Goal: Task Accomplishment & Management: Use online tool/utility

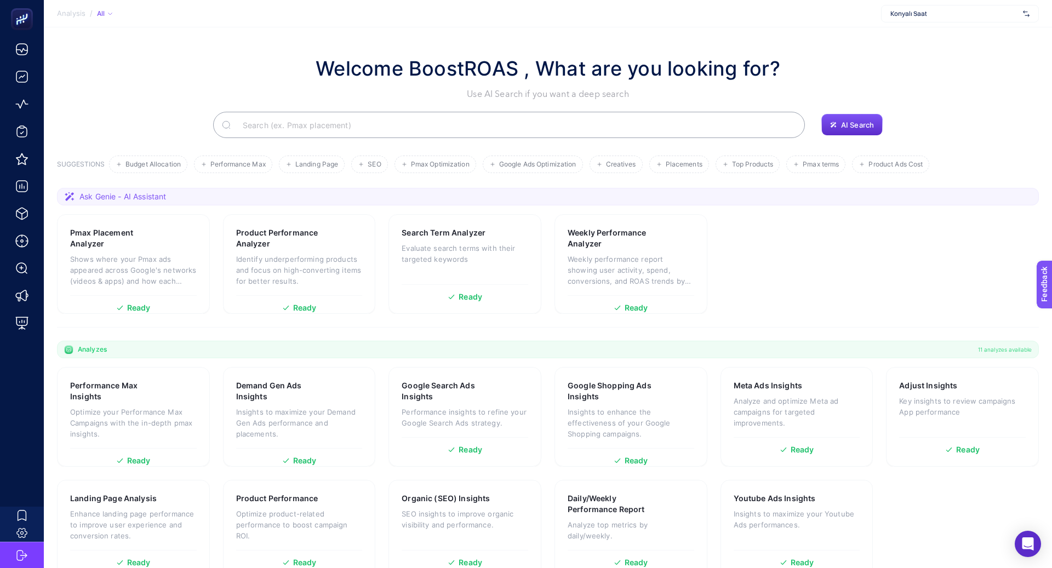
click at [928, 12] on span "Konyalı Saat" at bounding box center [954, 13] width 128 height 9
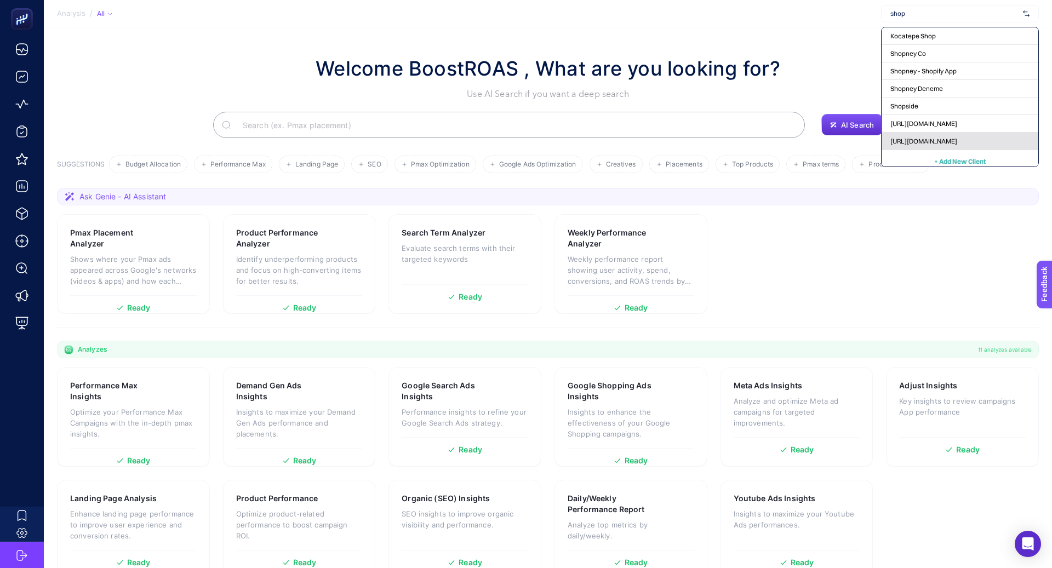
type input "shop"
click at [920, 142] on span "[URL][DOMAIN_NAME]" at bounding box center [923, 141] width 67 height 9
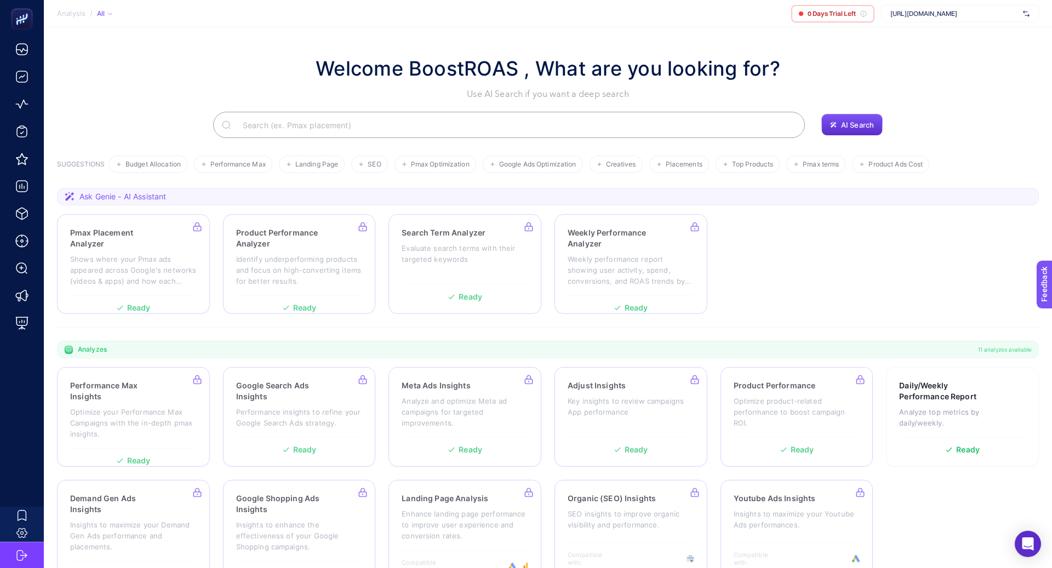
click at [939, 10] on span "[URL][DOMAIN_NAME]" at bounding box center [954, 13] width 128 height 9
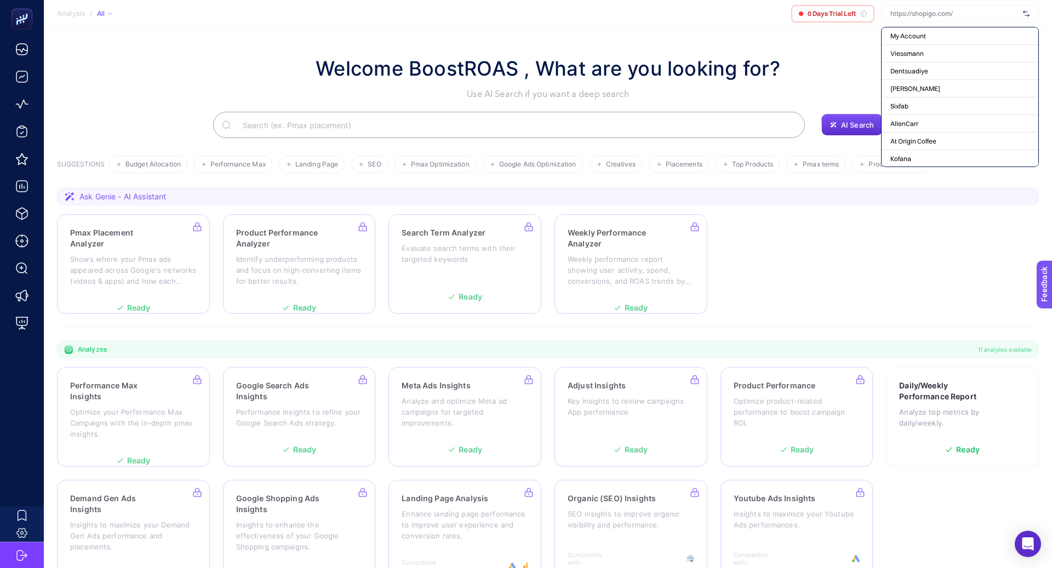
click at [939, 10] on input "text" at bounding box center [954, 13] width 128 height 9
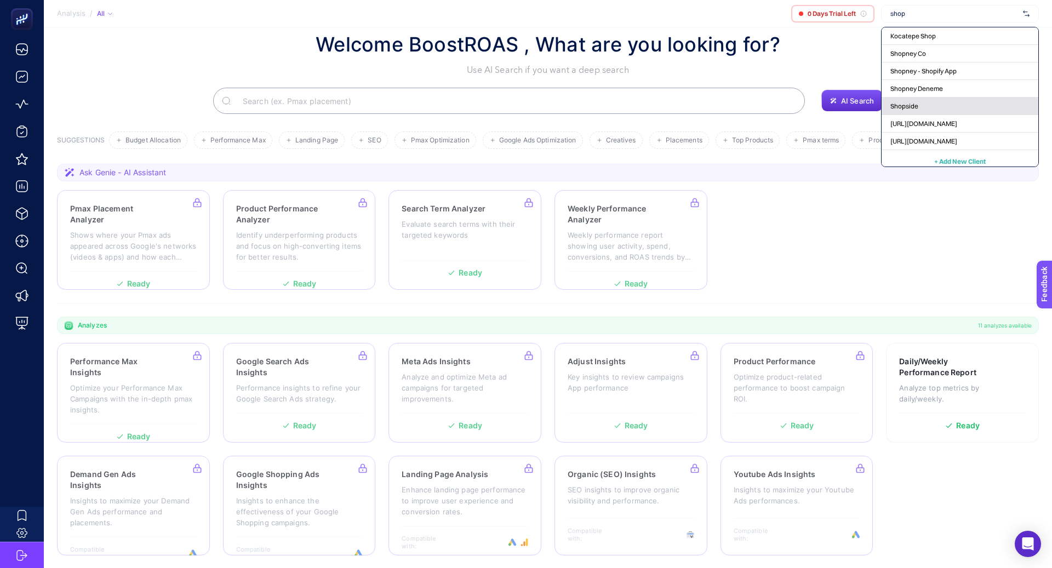
scroll to position [5, 0]
type input "shop"
click at [948, 154] on span "+ Add New Client" at bounding box center [959, 156] width 51 height 8
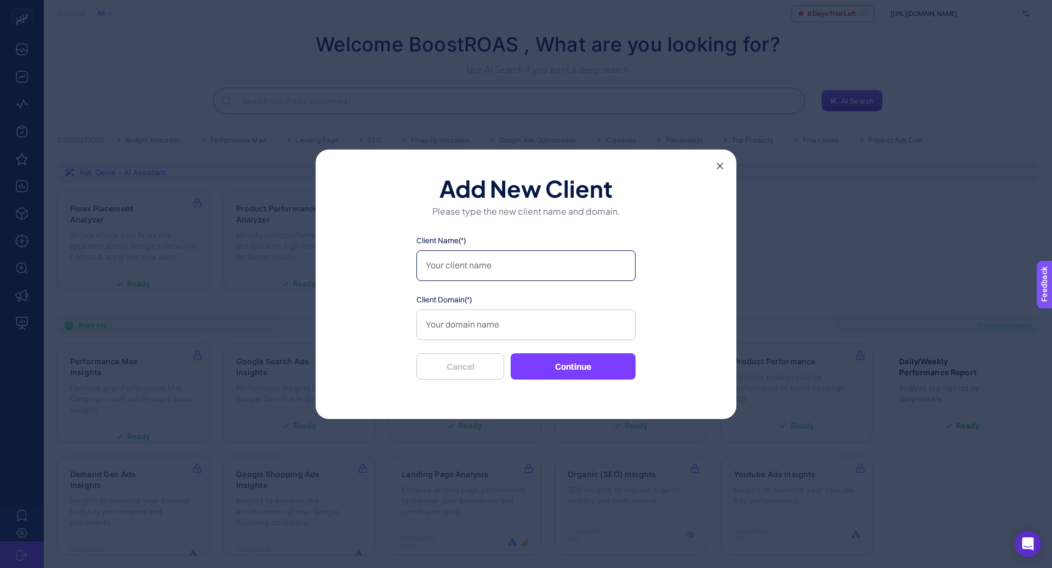
click at [492, 267] on input "Client Name(*)" at bounding box center [525, 265] width 219 height 31
type input "shopi go [DEMOGRAPHIC_DATA]"
click at [544, 319] on input "Client Domain(*)" at bounding box center [525, 325] width 219 height 31
paste input "https://shopigo.com/"
type input "https://shopigo.com/"
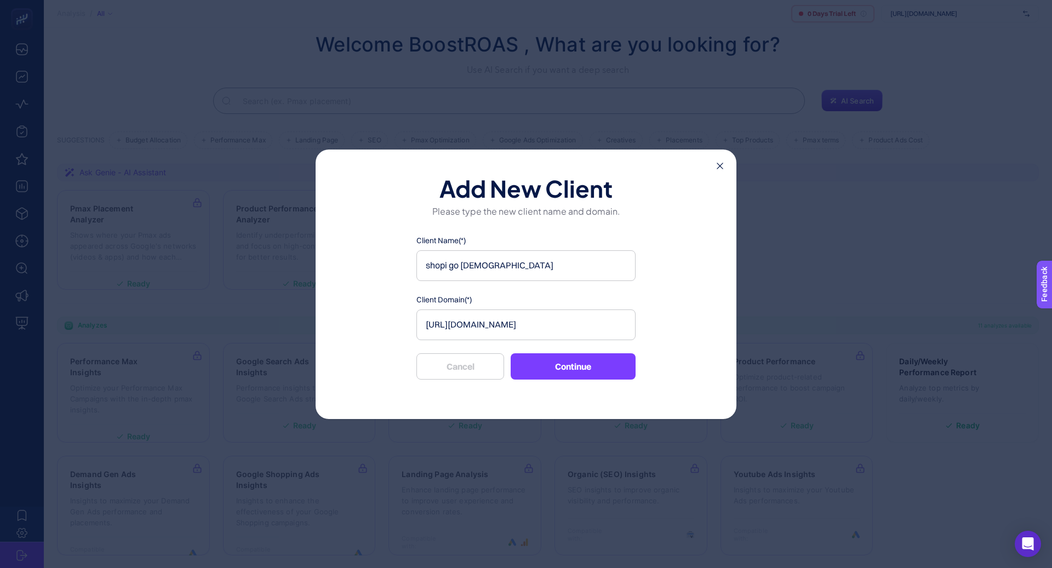
click at [561, 368] on button "Continue" at bounding box center [573, 366] width 125 height 26
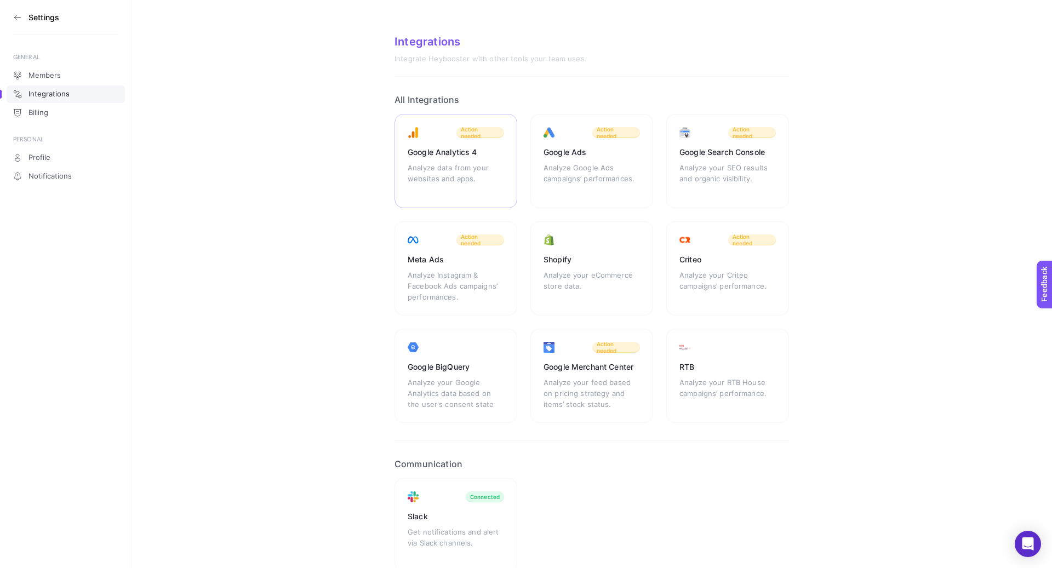
click at [446, 163] on div "Analyze data from your websites and apps." at bounding box center [456, 178] width 96 height 33
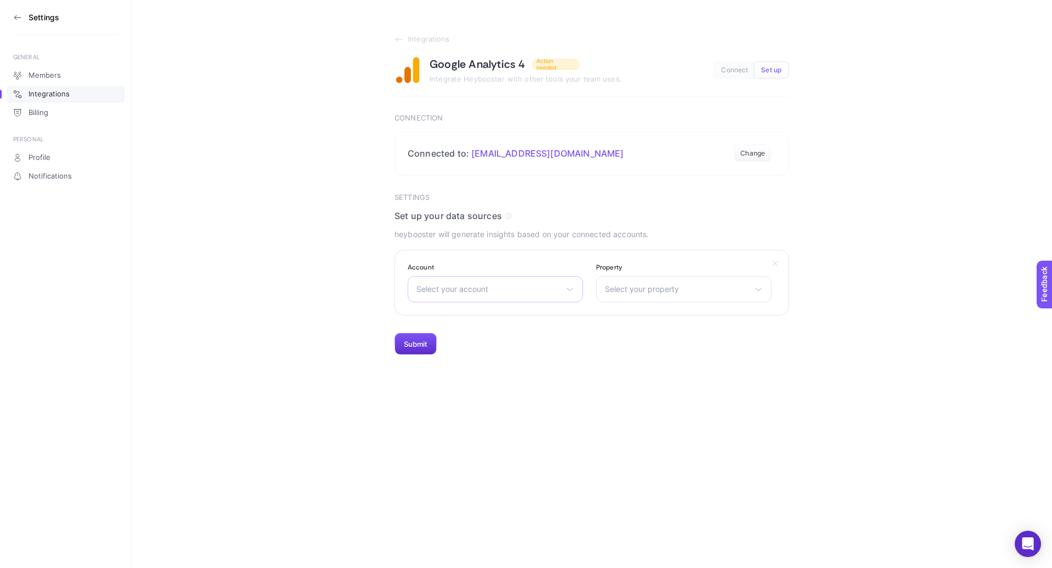
click at [500, 285] on span "Select your account" at bounding box center [488, 289] width 145 height 9
click at [468, 286] on span "Select your account" at bounding box center [488, 289] width 145 height 9
click at [468, 285] on span "Select your account" at bounding box center [488, 289] width 145 height 9
click at [457, 319] on input "text" at bounding box center [495, 316] width 174 height 22
type input "shop"
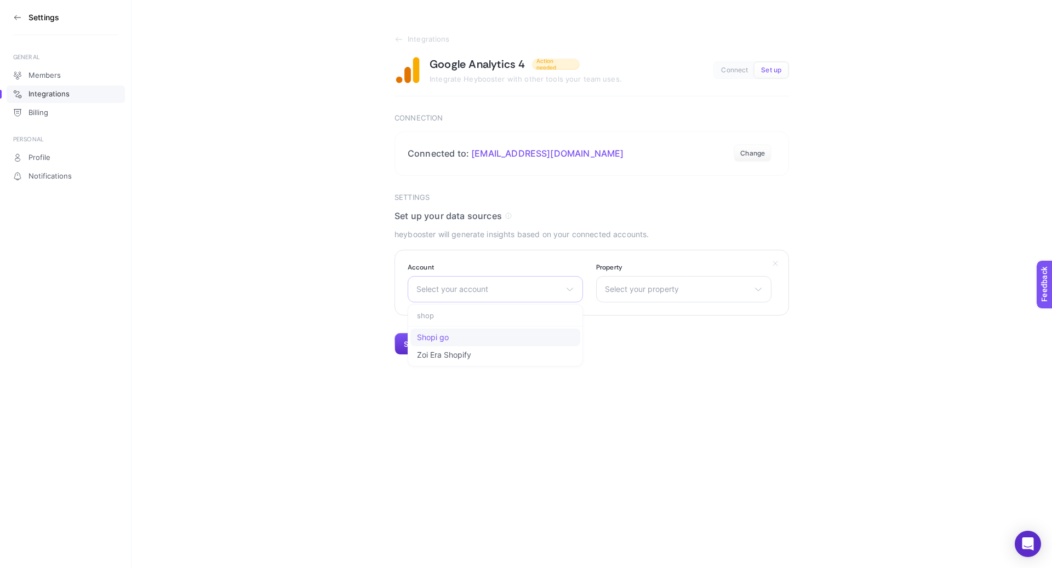
click at [460, 338] on li "Shopi go" at bounding box center [495, 338] width 170 height 18
click at [656, 288] on span "Select your property" at bounding box center [677, 289] width 145 height 9
click at [660, 357] on span "Shopigo.com - GA4" at bounding box center [647, 355] width 85 height 9
click at [419, 344] on button "Submit" at bounding box center [415, 344] width 42 height 22
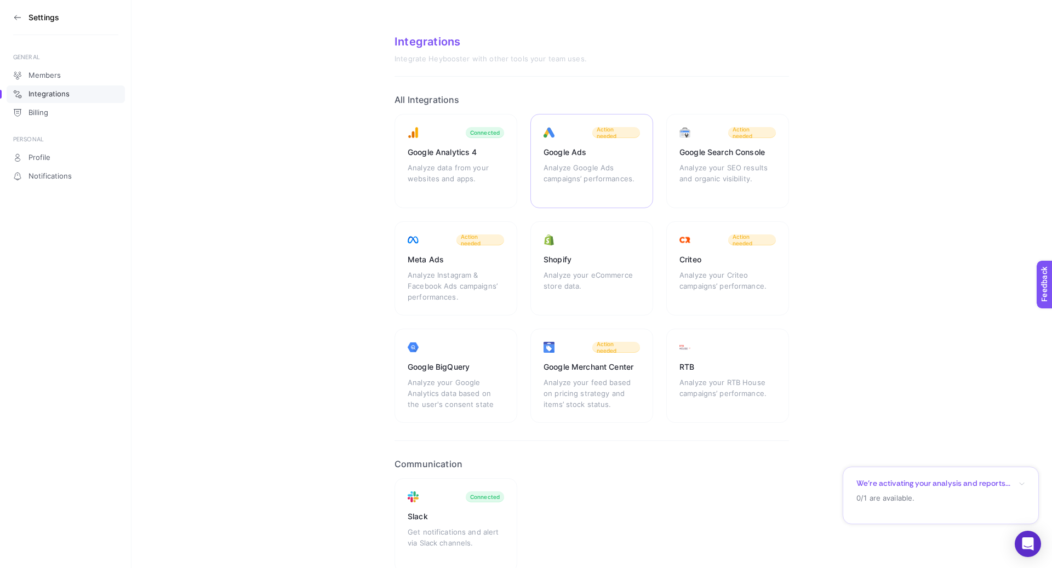
click at [597, 167] on div "Analyze Google Ads campaigns’ performances." at bounding box center [591, 178] width 96 height 33
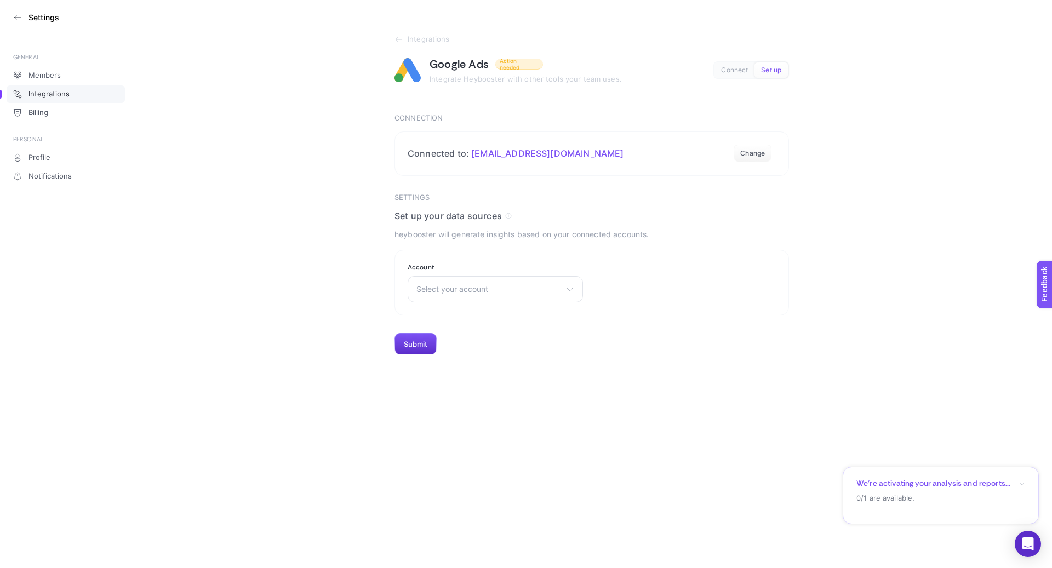
click at [545, 291] on span "Select your account" at bounding box center [488, 289] width 145 height 9
click at [471, 312] on input "text" at bounding box center [495, 316] width 174 height 22
type input "shopi"
click at [472, 340] on li "Shopigo" at bounding box center [495, 338] width 170 height 18
click at [400, 345] on button "Submit" at bounding box center [415, 344] width 42 height 22
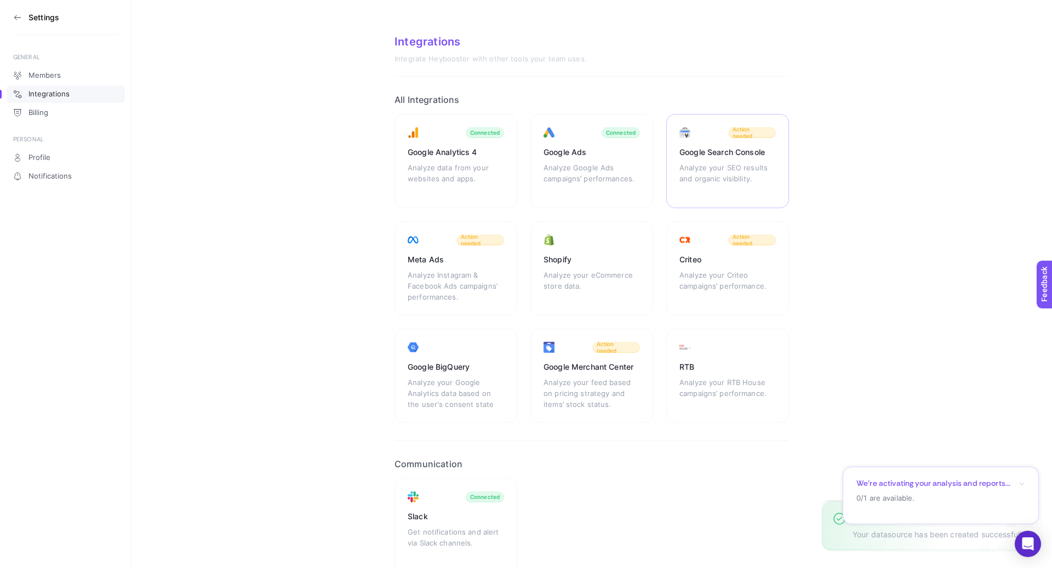
click at [712, 159] on div "Google Search Console Analyze your SEO results and organic visibility. Action n…" at bounding box center [727, 161] width 123 height 94
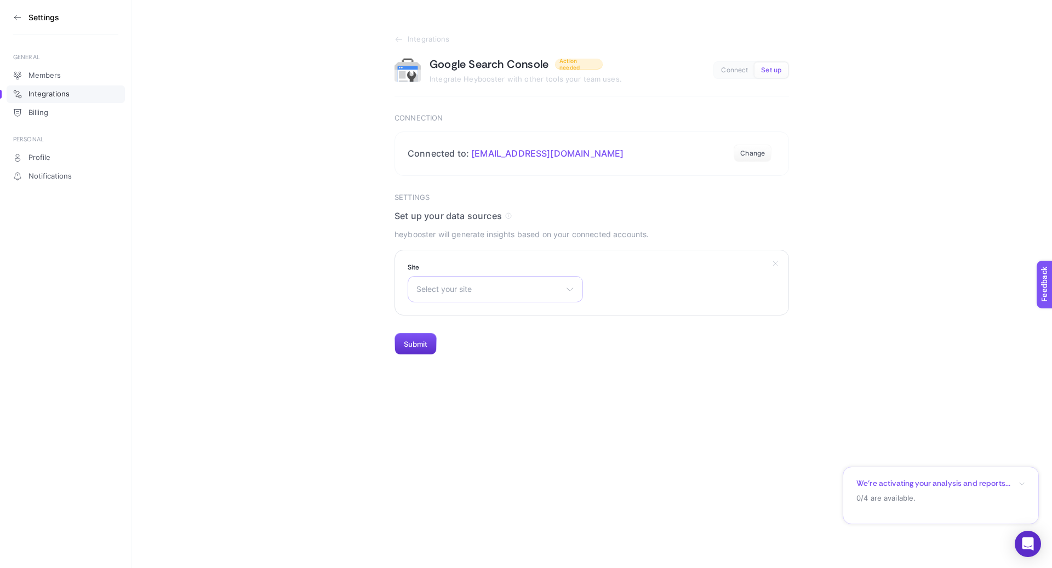
click at [472, 291] on span "Select your site" at bounding box center [488, 289] width 145 height 9
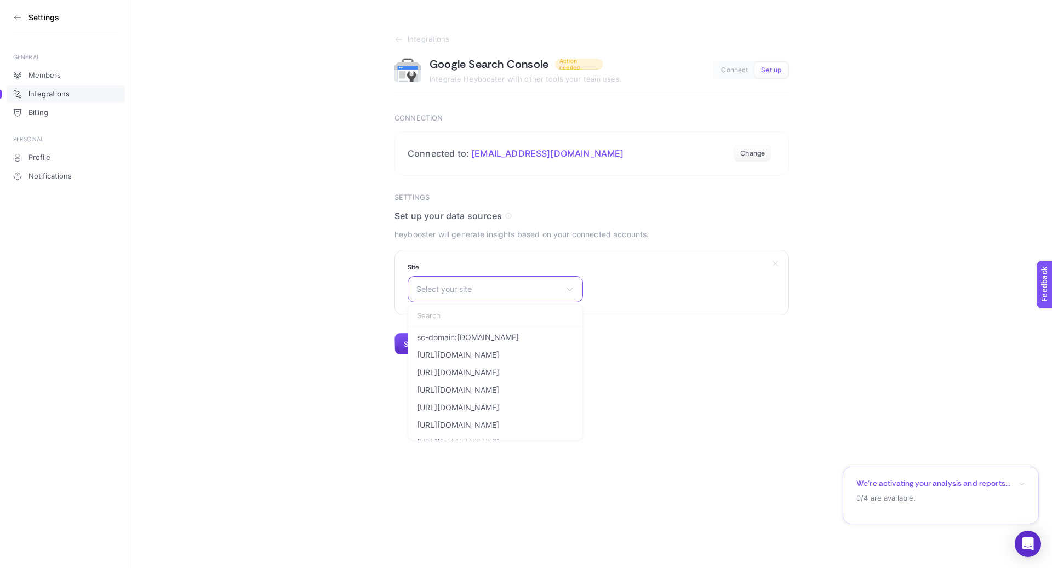
click at [493, 313] on input "text" at bounding box center [495, 316] width 174 height 22
type input "shop"
click at [499, 356] on li "https://shopigo.com/" at bounding box center [495, 355] width 170 height 18
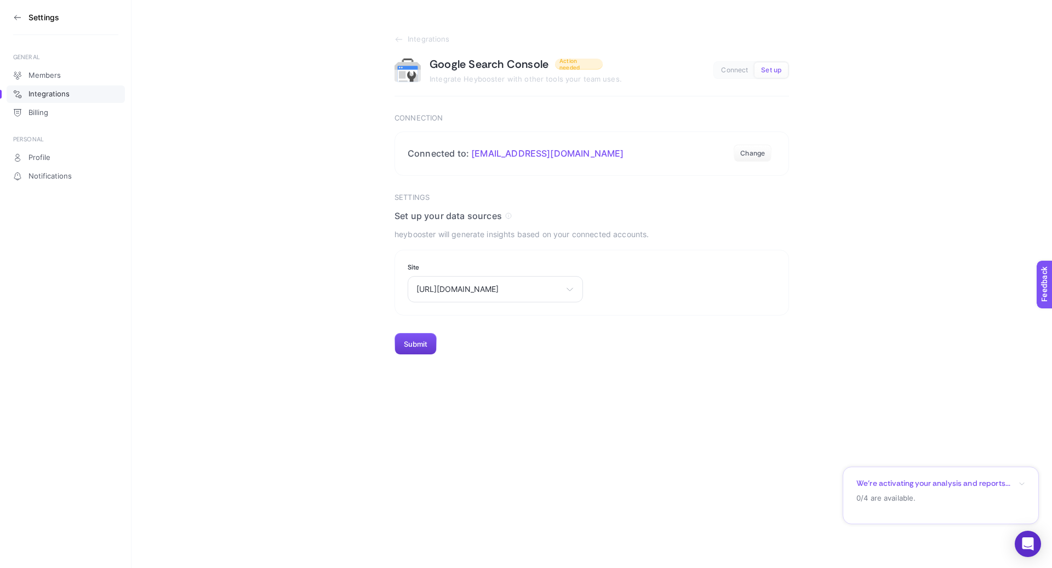
click at [398, 346] on button "Submit" at bounding box center [415, 344] width 42 height 22
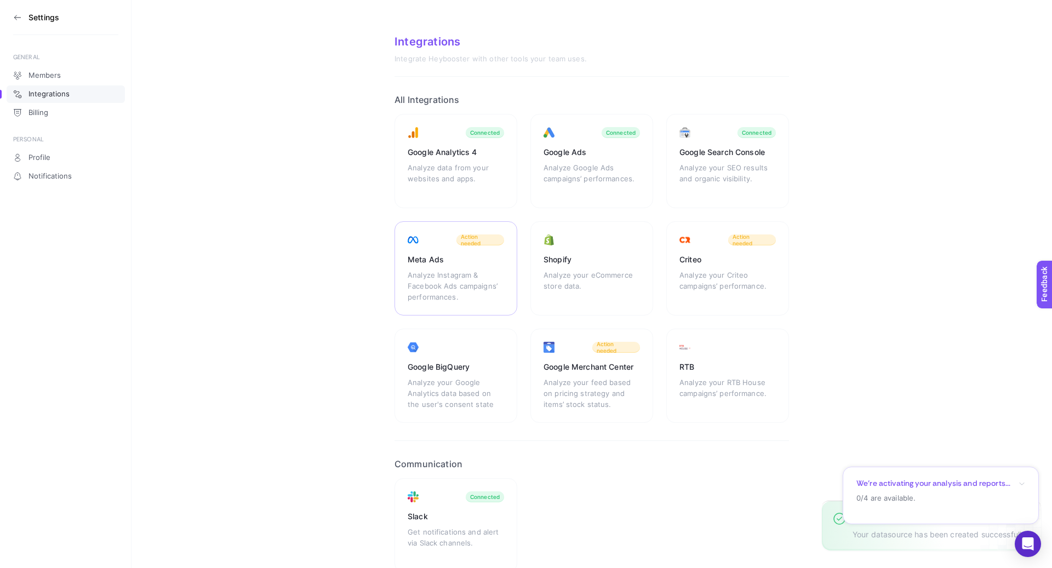
click at [453, 282] on div "Analyze Instagram & Facebook Ads campaigns’ performances." at bounding box center [456, 286] width 96 height 33
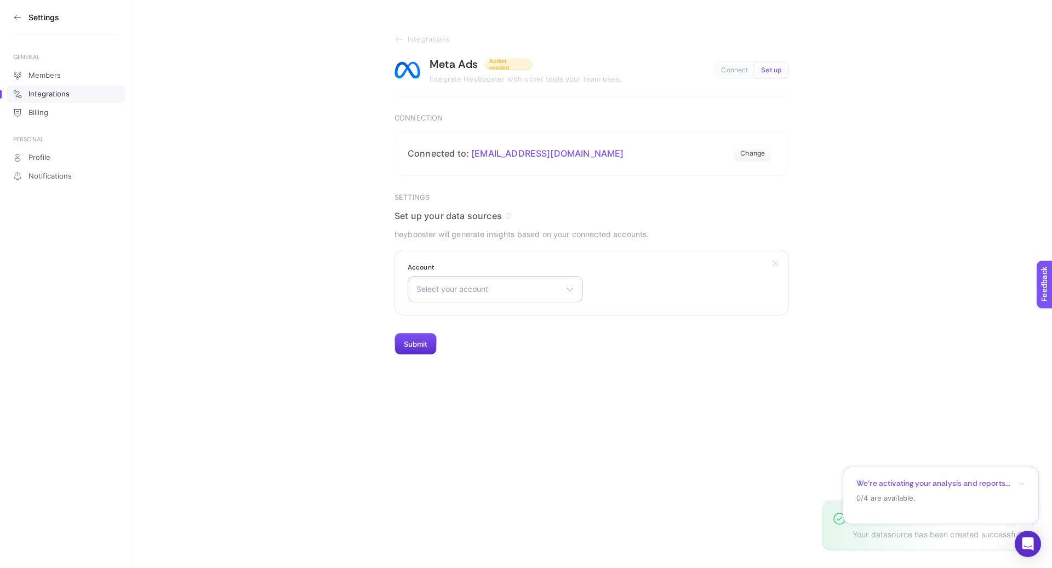
click at [523, 290] on span "Select your account" at bounding box center [488, 289] width 145 height 9
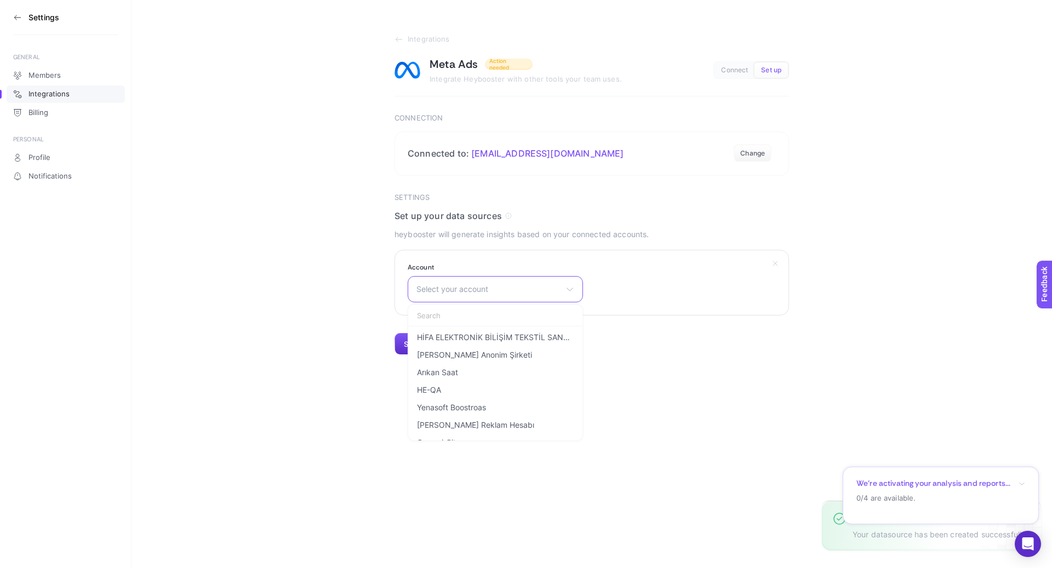
click at [496, 313] on input "text" at bounding box center [495, 316] width 174 height 22
type input "shop"
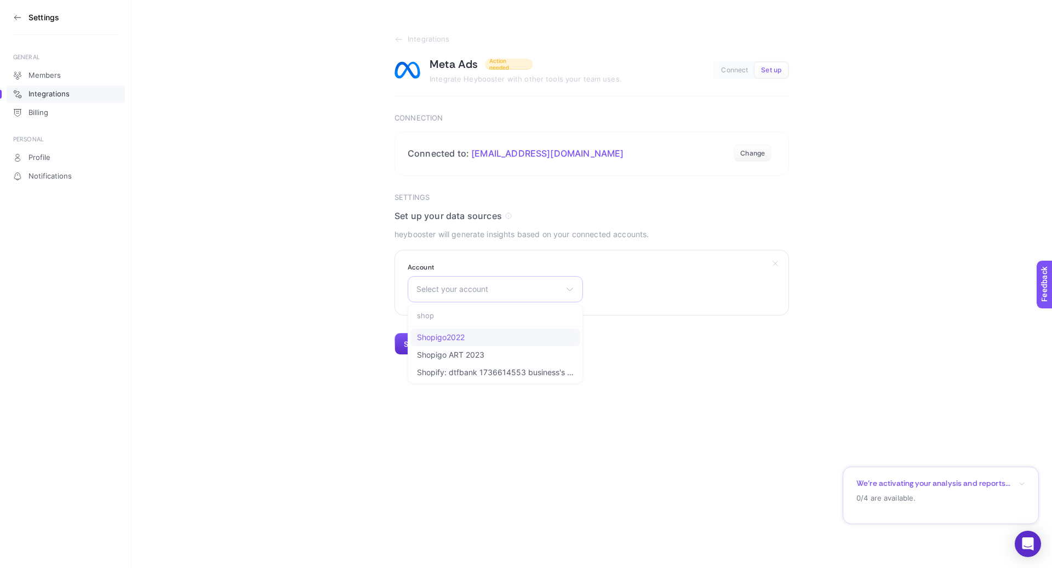
click at [460, 336] on span "Shopigo2022" at bounding box center [441, 337] width 48 height 9
click at [415, 340] on button "Submit" at bounding box center [415, 344] width 42 height 22
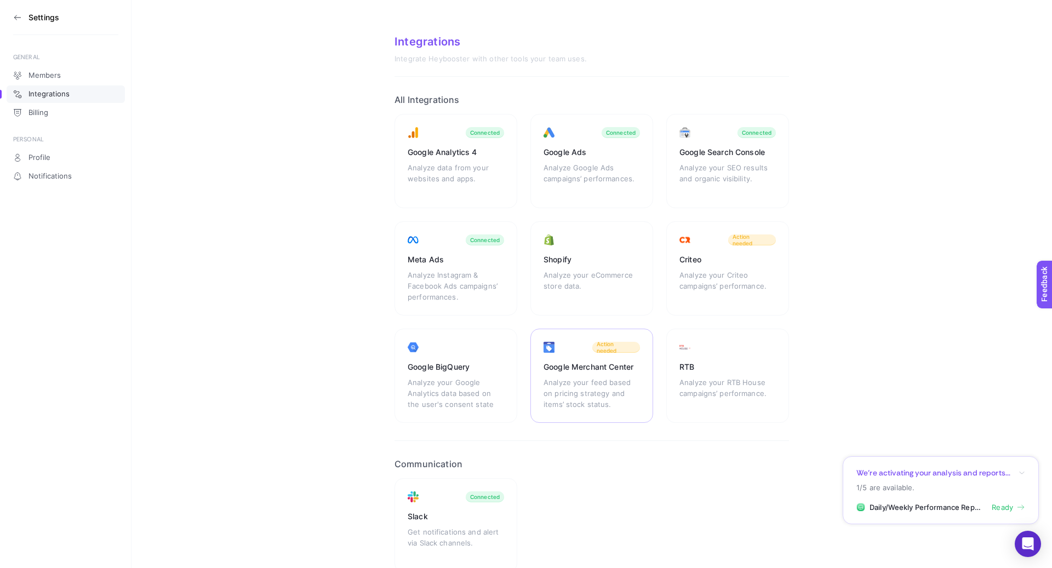
click at [597, 363] on div "Google Merchant Center" at bounding box center [591, 367] width 96 height 11
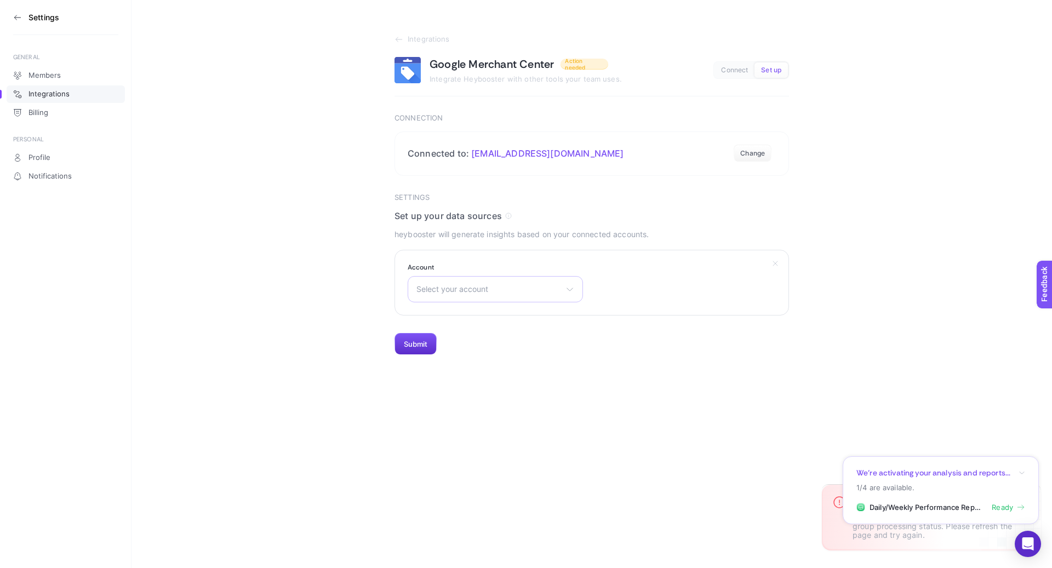
click at [548, 293] on span "Select your account" at bounding box center [488, 289] width 145 height 9
click at [497, 317] on input "text" at bounding box center [495, 316] width 174 height 22
click at [438, 295] on div "Select your account There are no matching options available." at bounding box center [495, 289] width 175 height 26
click at [438, 294] on div "Select your account There are no matching options available." at bounding box center [495, 289] width 175 height 26
click at [451, 316] on input "text" at bounding box center [495, 316] width 174 height 22
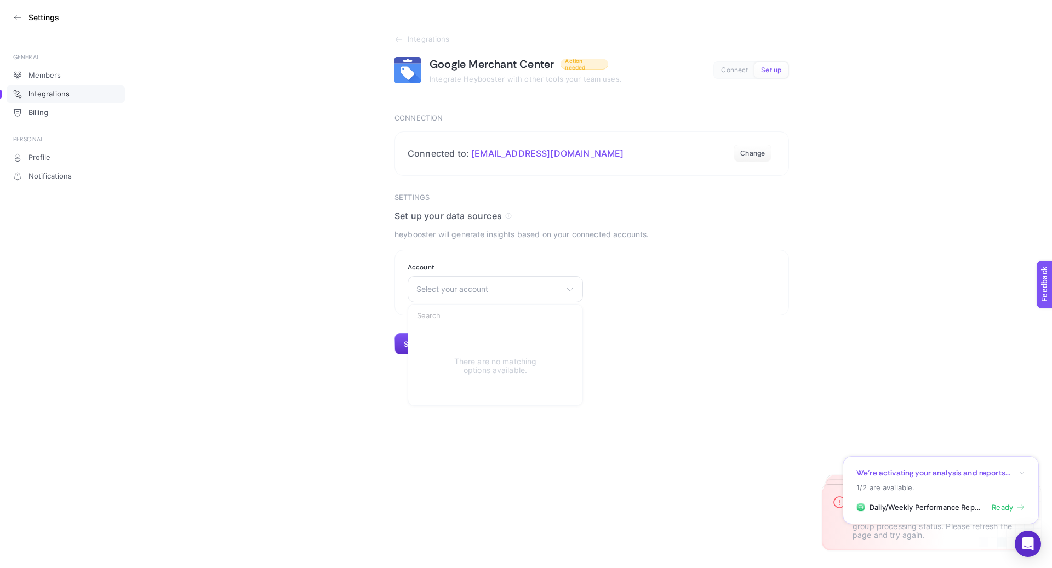
click at [326, 280] on section "Integrations Google Merchant Center Action needed Integrate Heybooster with oth…" at bounding box center [591, 177] width 920 height 355
click at [486, 295] on div "Select your account There are no matching options available." at bounding box center [495, 289] width 175 height 26
click at [465, 312] on input "text" at bounding box center [495, 316] width 174 height 22
click at [548, 293] on span "Select your account" at bounding box center [488, 289] width 145 height 9
click at [577, 280] on div "Select your account There are no matching options available." at bounding box center [495, 289] width 175 height 26
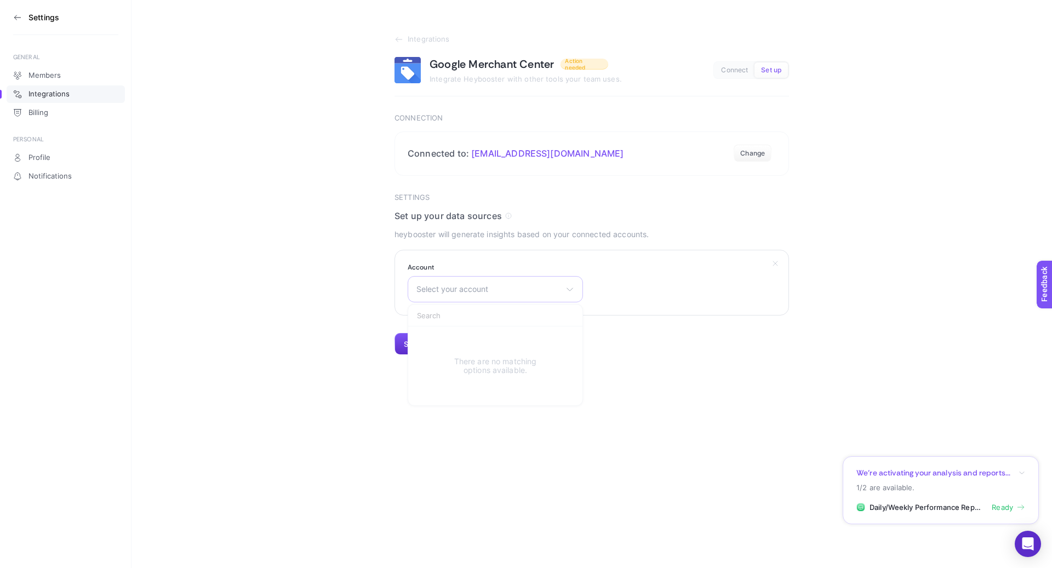
click at [568, 291] on icon at bounding box center [569, 289] width 9 height 9
click at [1022, 467] on section "We’re activating your analysis and reports... 1/2 are available. Daily/Weekly P…" at bounding box center [941, 490] width 196 height 68
click at [1023, 451] on icon "button" at bounding box center [1021, 451] width 4 height 2
click at [502, 298] on div "Select your account There are no matching options available." at bounding box center [495, 289] width 175 height 26
click at [478, 319] on input "text" at bounding box center [495, 316] width 174 height 22
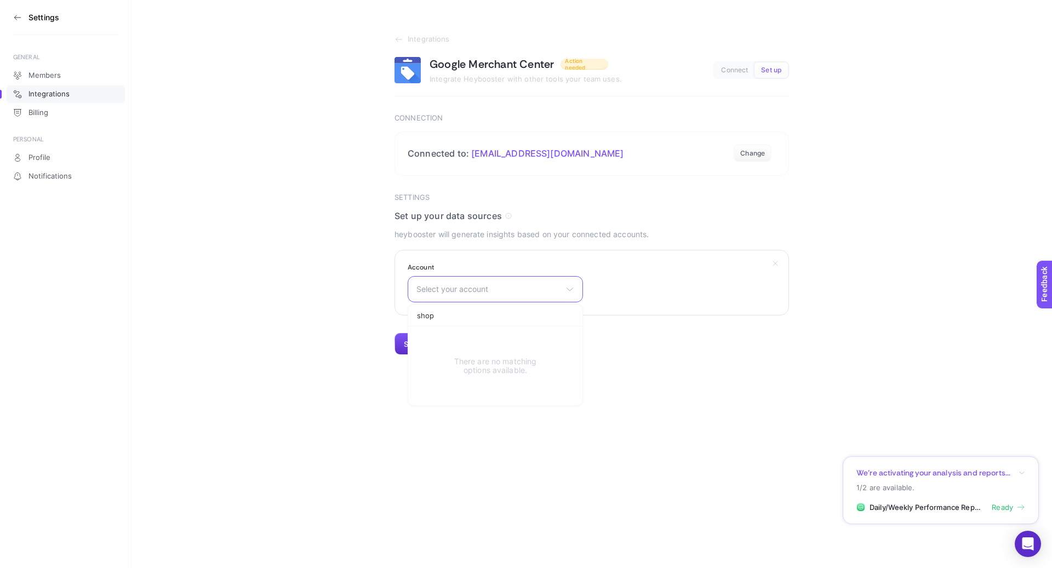
type input "shop"
click at [503, 290] on span "Select your account" at bounding box center [488, 289] width 145 height 9
click at [487, 316] on input "text" at bounding box center [495, 316] width 174 height 22
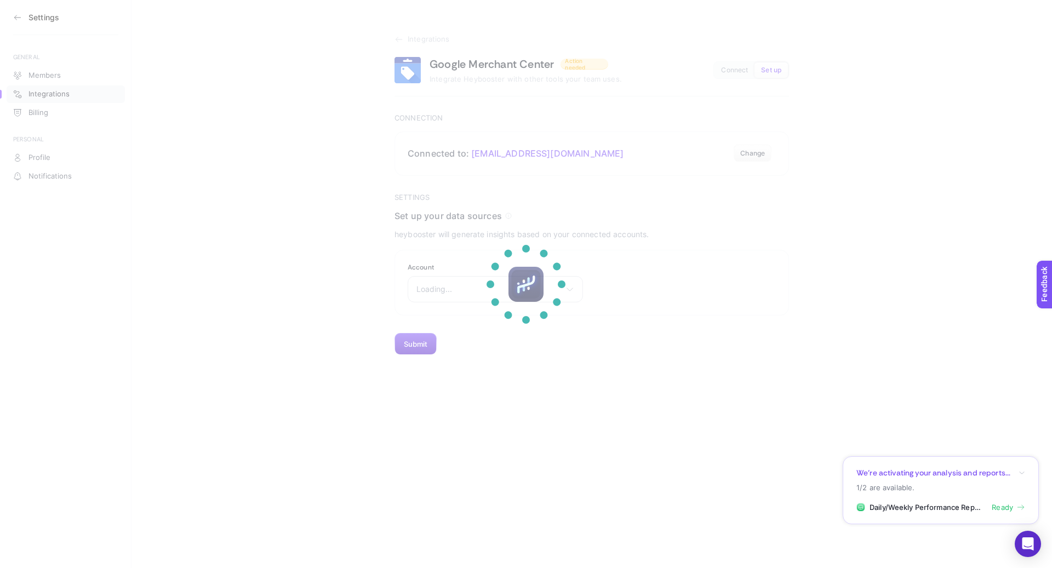
click at [488, 287] on div at bounding box center [526, 284] width 108 height 108
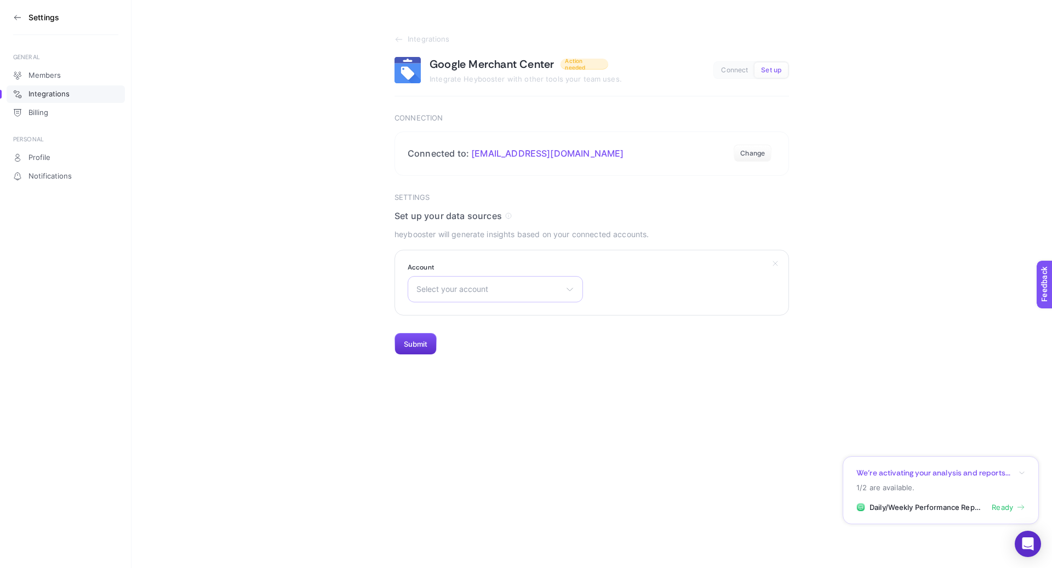
click at [519, 291] on span "Select your account" at bounding box center [488, 289] width 145 height 9
click at [462, 336] on li "shopi go" at bounding box center [495, 338] width 170 height 18
click at [419, 345] on button "Submit" at bounding box center [415, 344] width 42 height 22
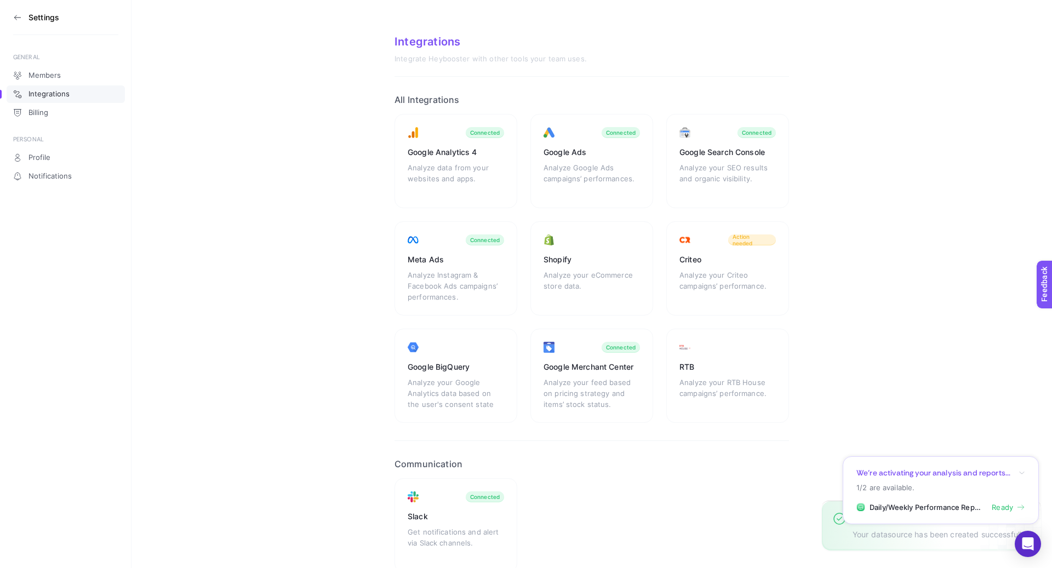
scroll to position [56, 0]
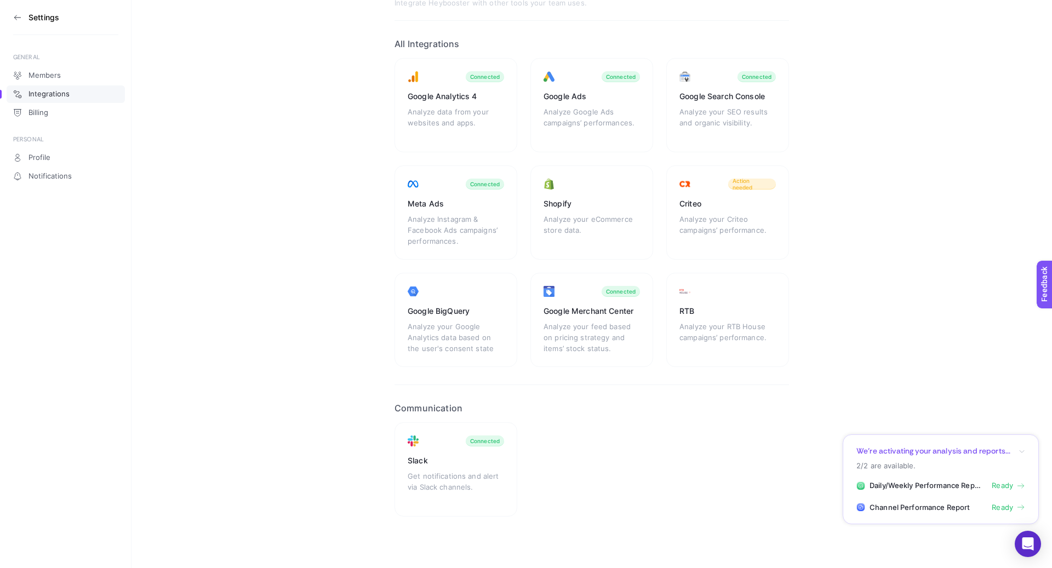
click at [18, 19] on icon at bounding box center [17, 17] width 9 height 9
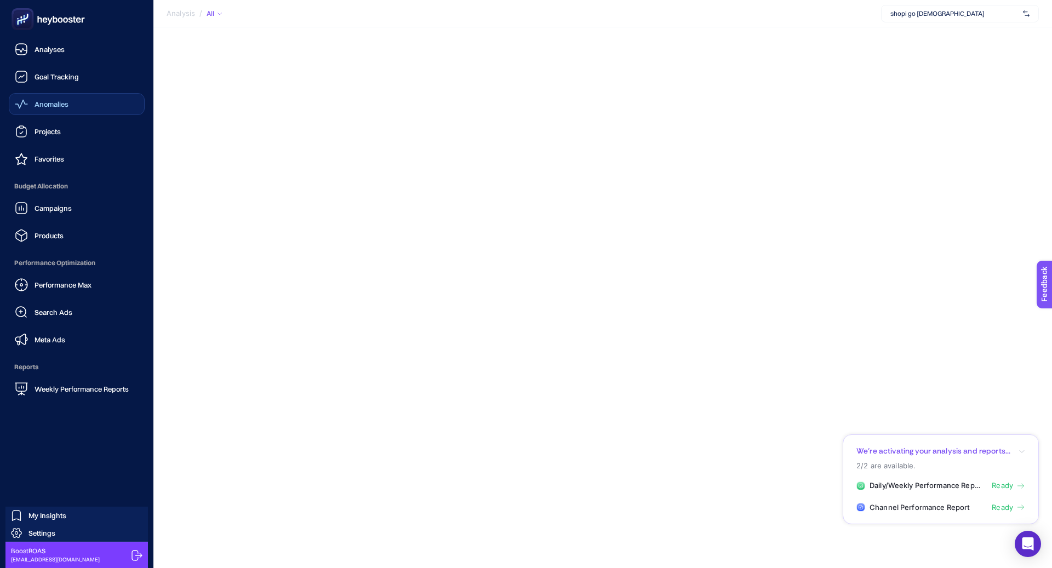
click at [62, 110] on div "Anomalies" at bounding box center [42, 104] width 54 height 13
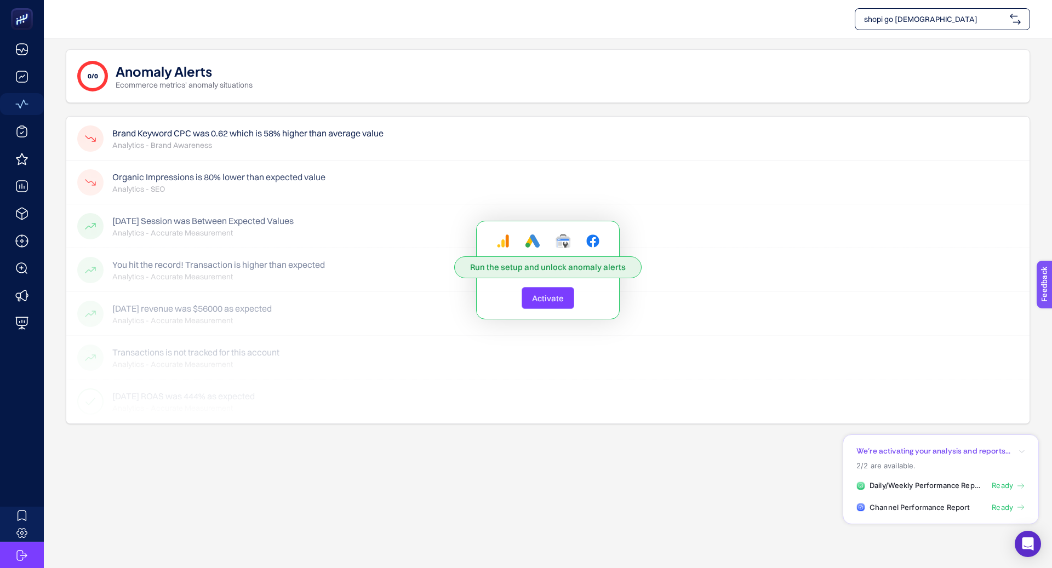
click at [560, 289] on button "Activate" at bounding box center [548, 298] width 53 height 22
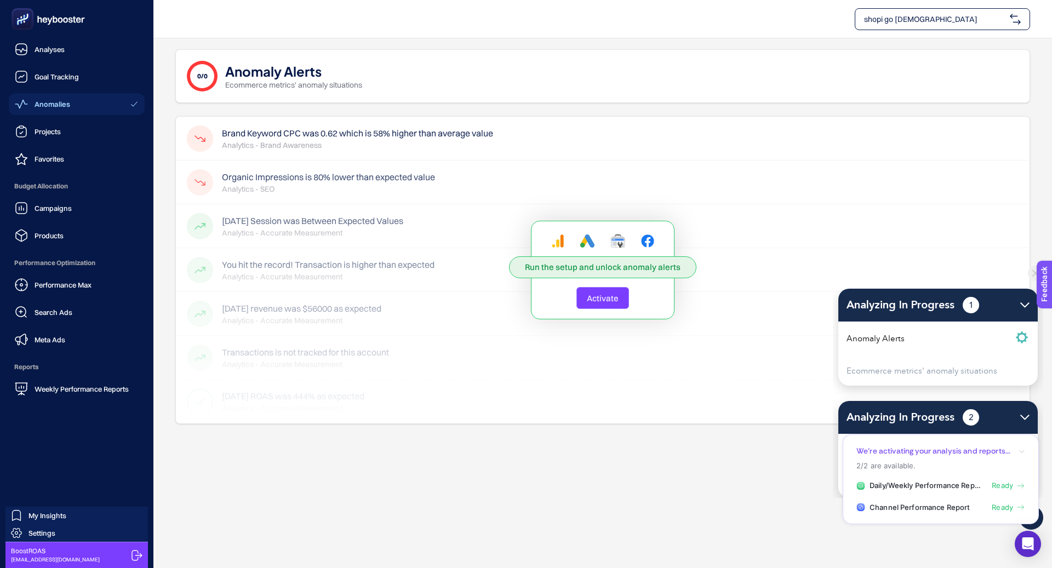
click at [65, 220] on div "Campaigns Products" at bounding box center [77, 221] width 136 height 49
click at [65, 208] on span "Campaigns" at bounding box center [53, 208] width 37 height 9
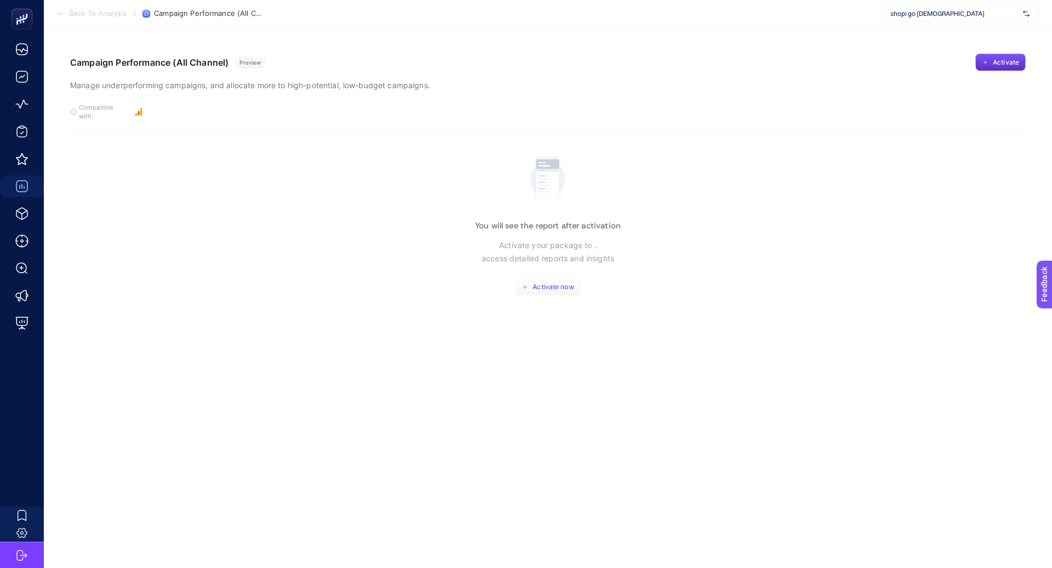
click at [529, 285] on button "Activate now" at bounding box center [548, 287] width 66 height 18
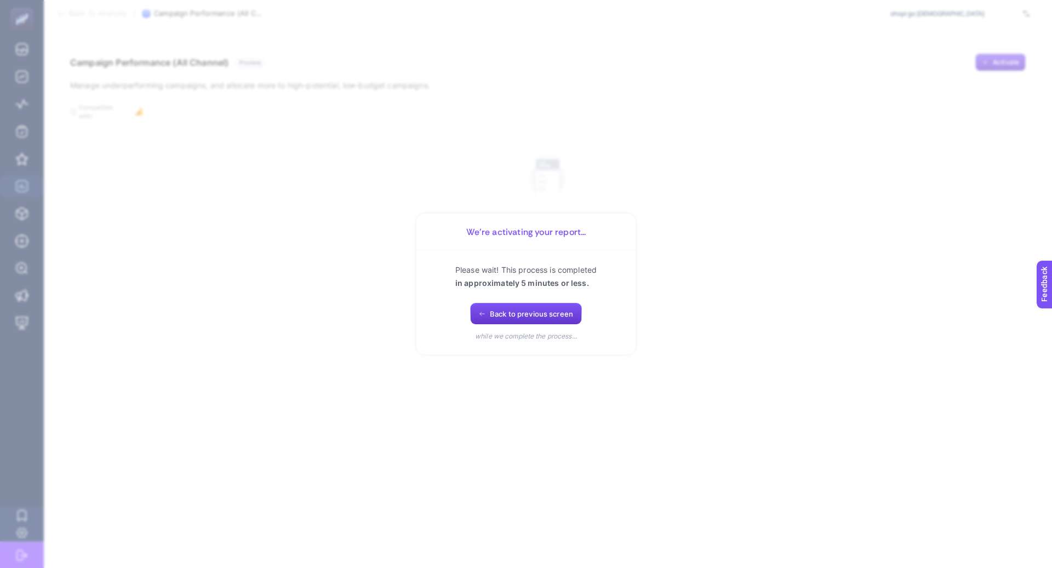
click at [488, 314] on button "Back to previous screen" at bounding box center [526, 314] width 112 height 22
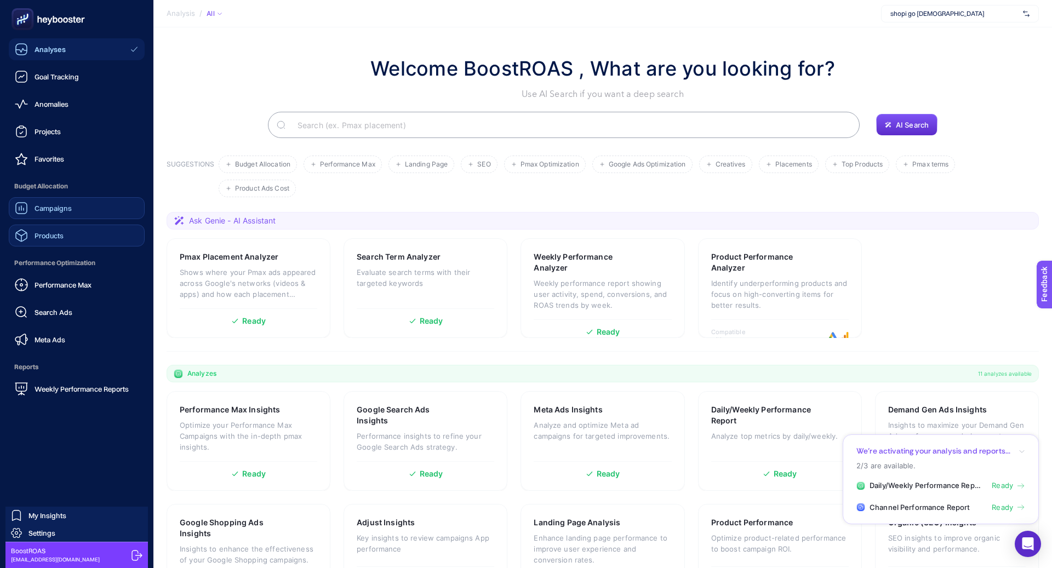
click at [58, 239] on span "Products" at bounding box center [49, 235] width 29 height 9
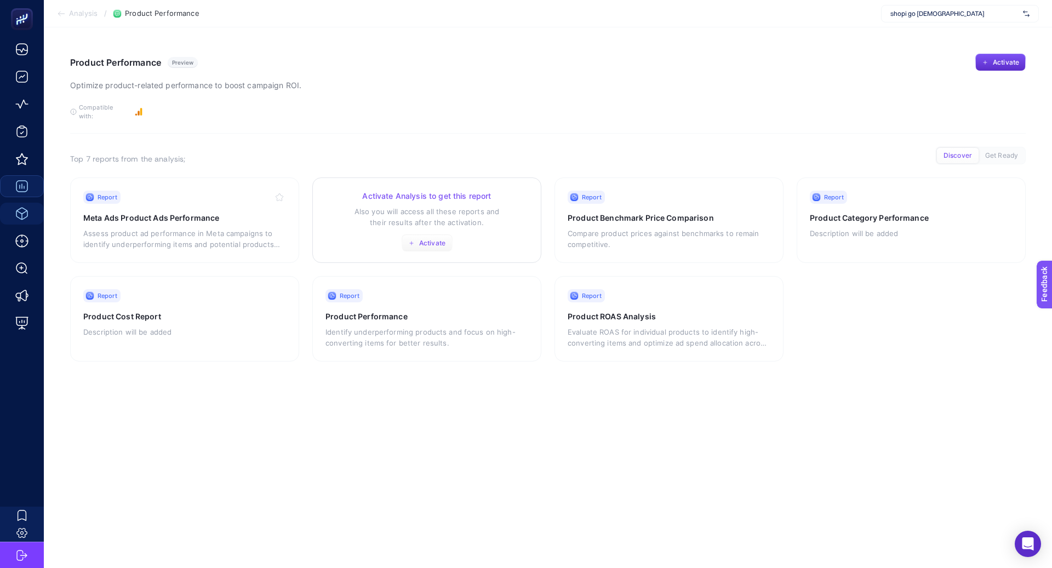
click at [436, 239] on span "Activate" at bounding box center [432, 243] width 26 height 9
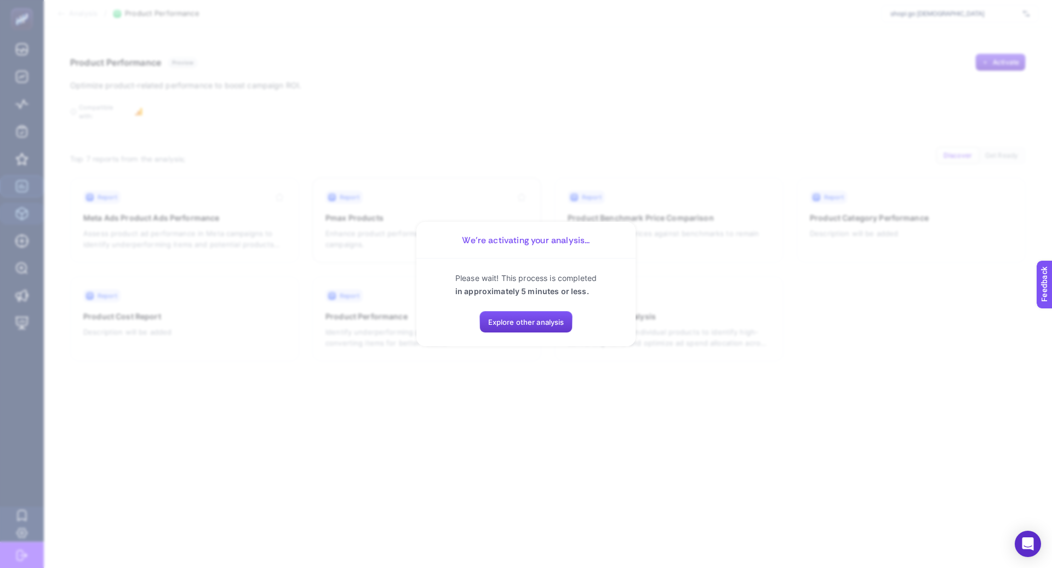
click at [545, 317] on button "Explore other analysis" at bounding box center [526, 322] width 94 height 22
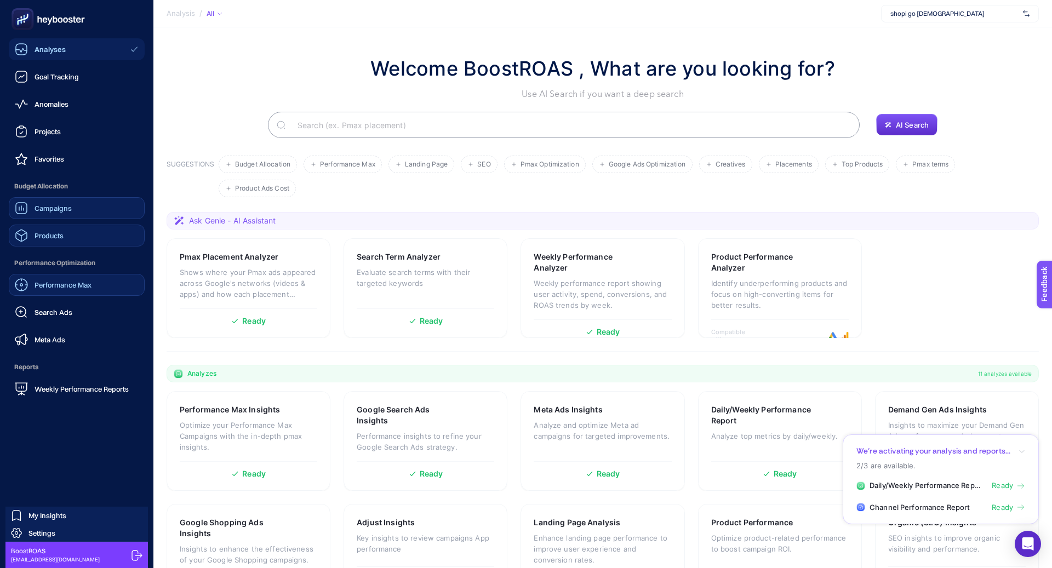
click at [68, 284] on span "Performance Max" at bounding box center [63, 284] width 57 height 9
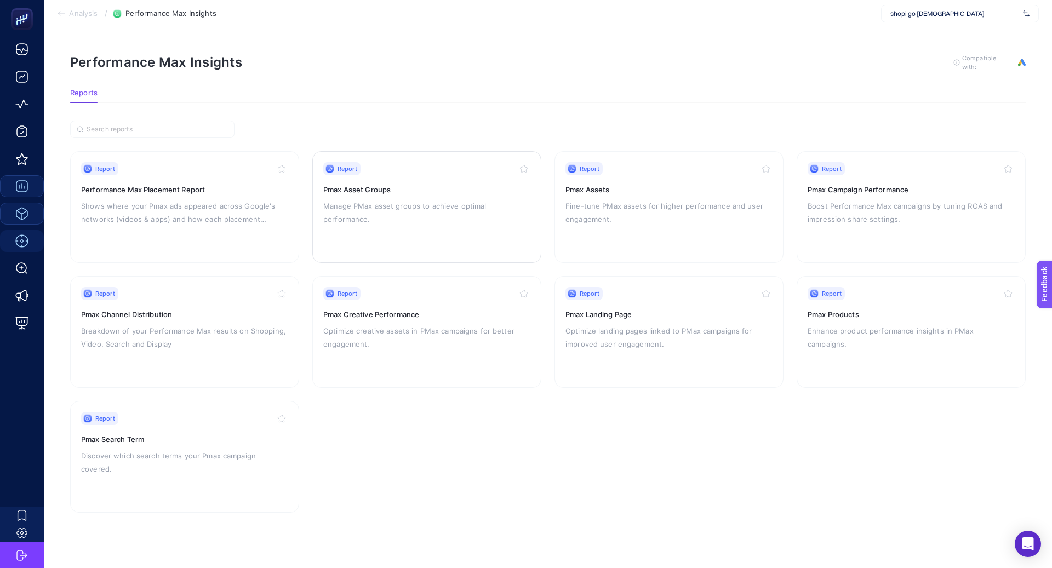
click at [416, 244] on div "Report Pmax Asset Groups Manage PMax asset groups to achieve optimal performanc…" at bounding box center [426, 207] width 207 height 90
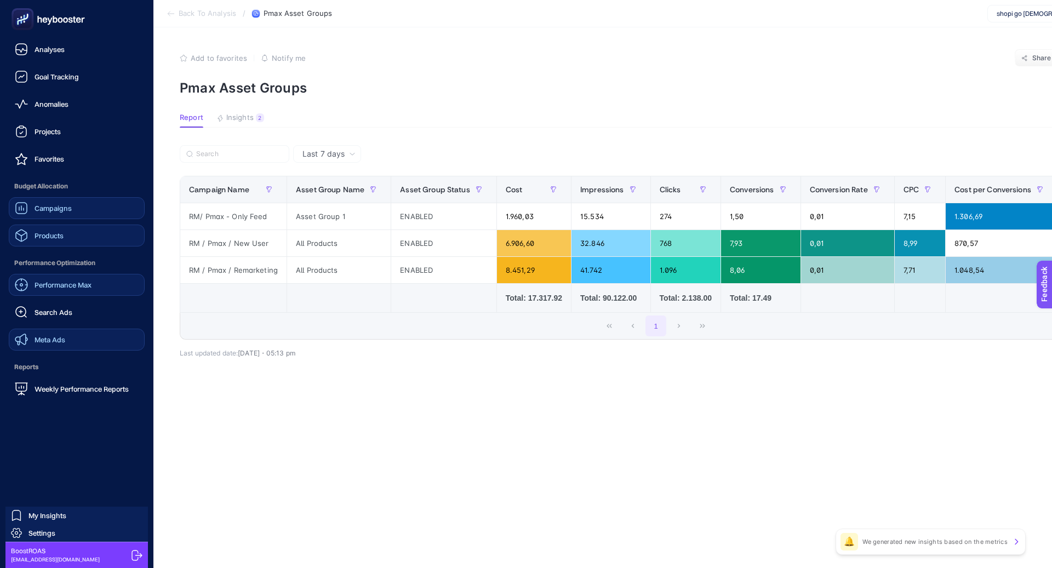
click at [65, 340] on link "Meta Ads" at bounding box center [77, 340] width 136 height 22
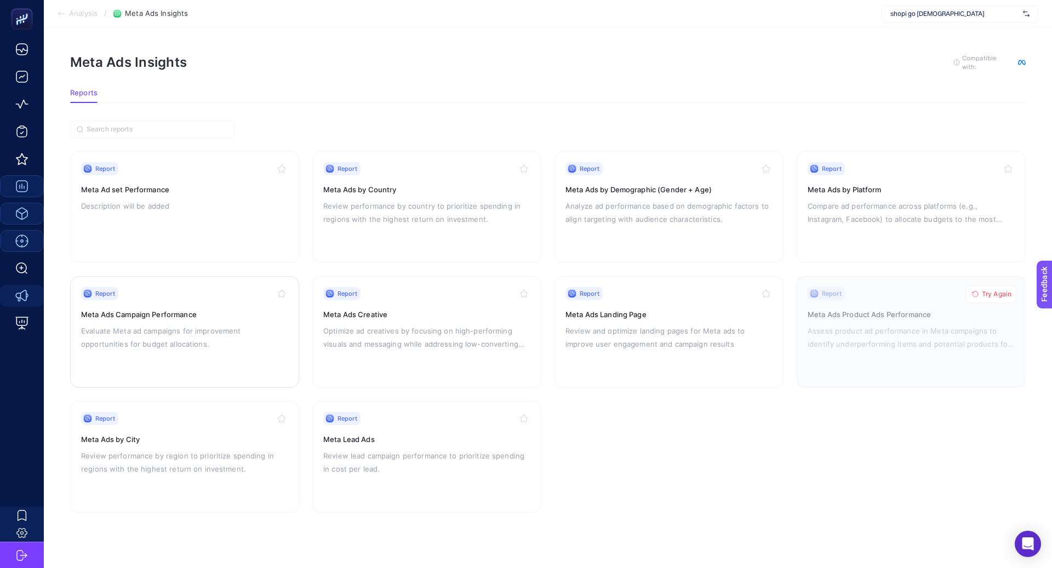
click at [239, 343] on p "Evaluate Meta ad campaigns for improvement opportunities for budget allocations." at bounding box center [184, 337] width 207 height 26
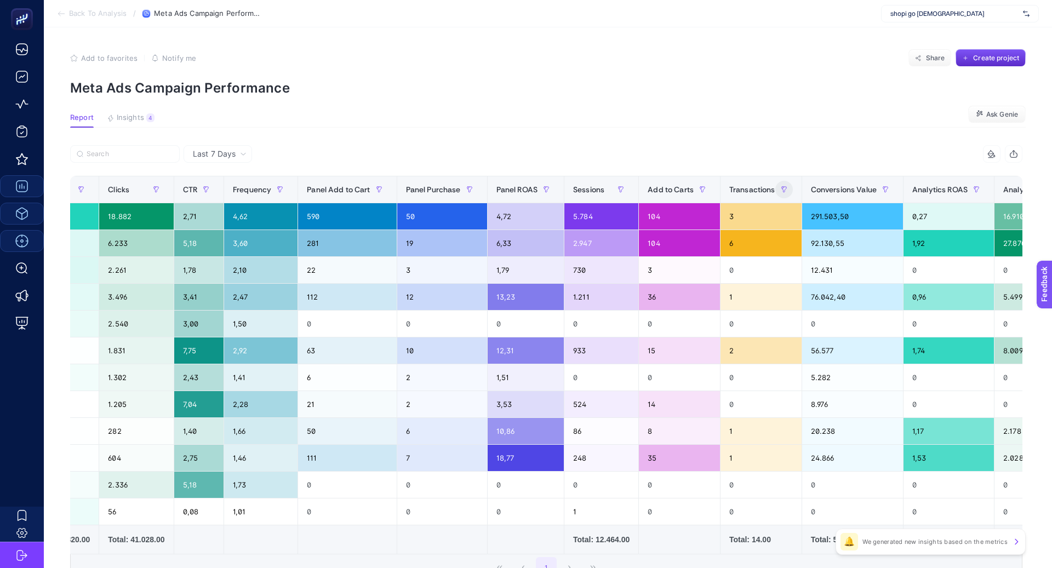
scroll to position [0, 491]
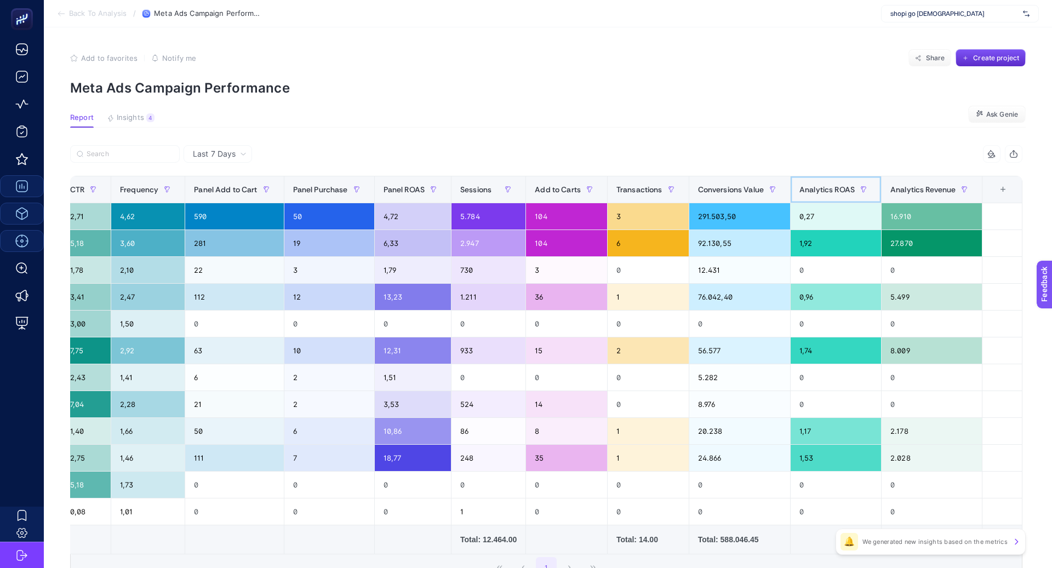
click at [817, 189] on span "Analytics ROAS" at bounding box center [826, 189] width 55 height 9
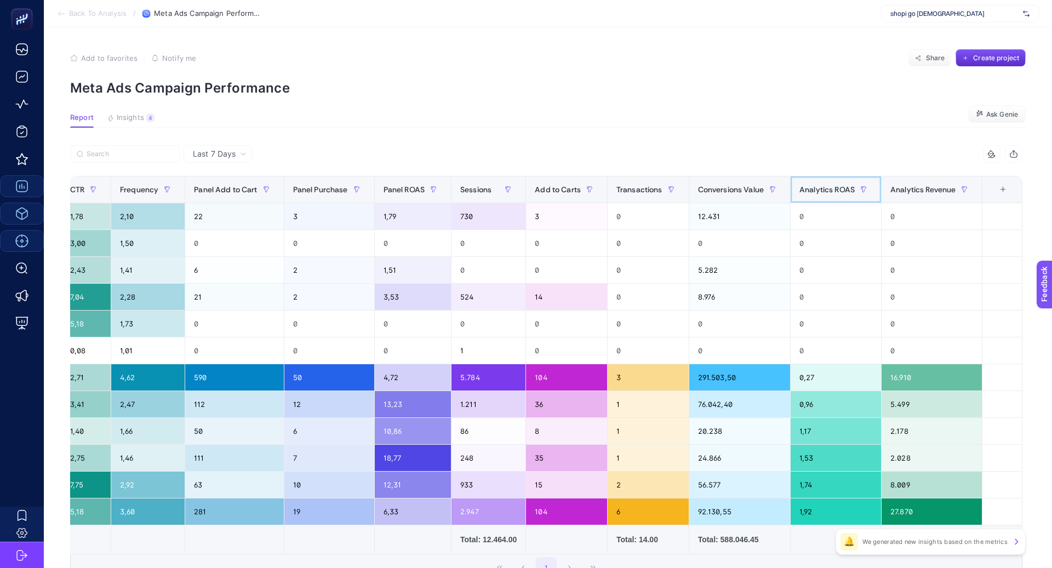
click at [817, 189] on span "Analytics ROAS" at bounding box center [826, 189] width 55 height 9
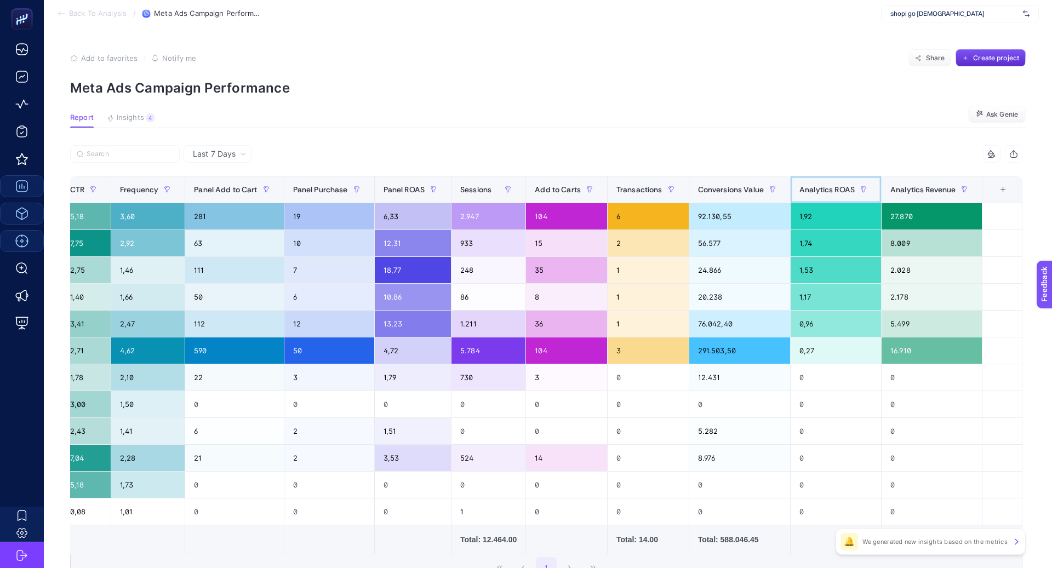
scroll to position [0, 0]
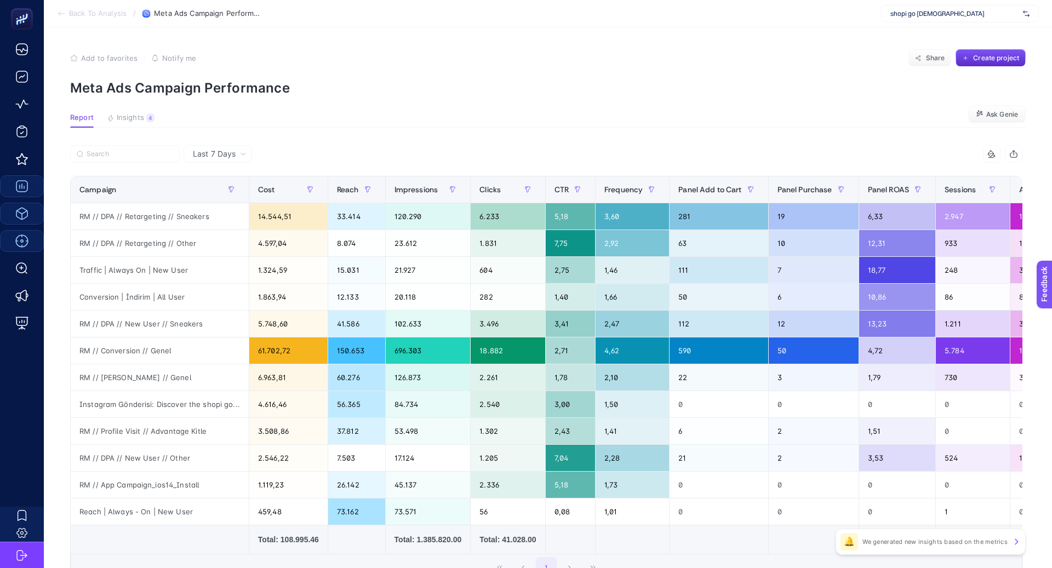
click at [213, 160] on div "Last 7 Days" at bounding box center [218, 154] width 68 height 18
click at [228, 190] on li "Last 30 Days" at bounding box center [218, 197] width 62 height 20
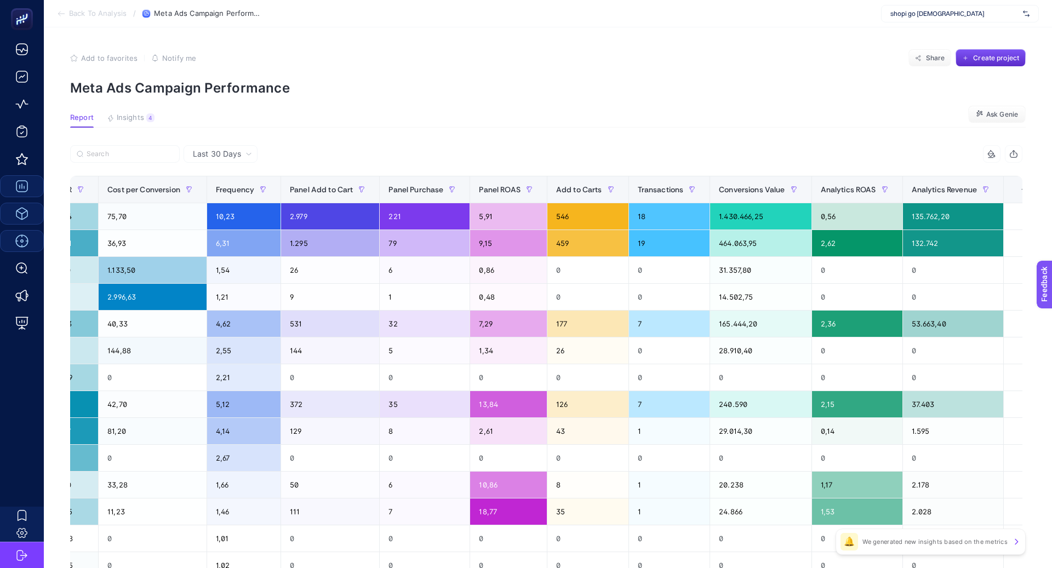
scroll to position [0, 650]
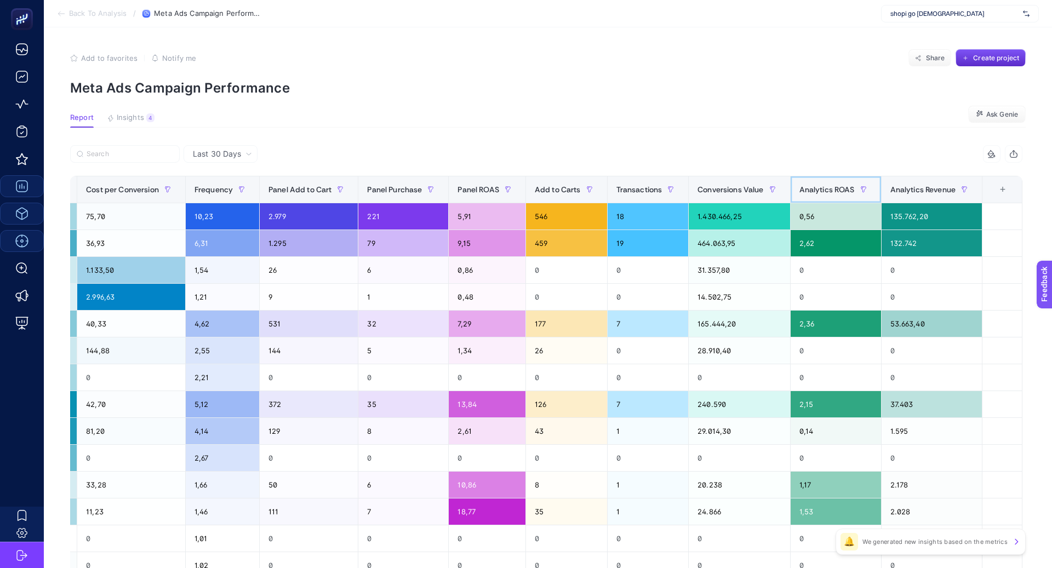
click at [832, 190] on span "Analytics ROAS" at bounding box center [826, 189] width 55 height 9
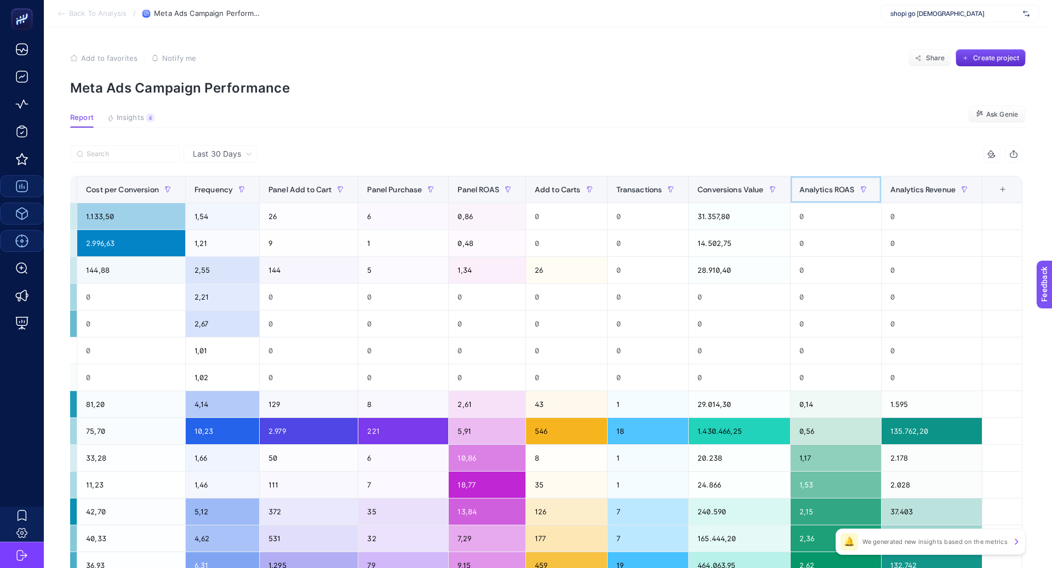
click at [832, 190] on span "Analytics ROAS" at bounding box center [826, 189] width 55 height 9
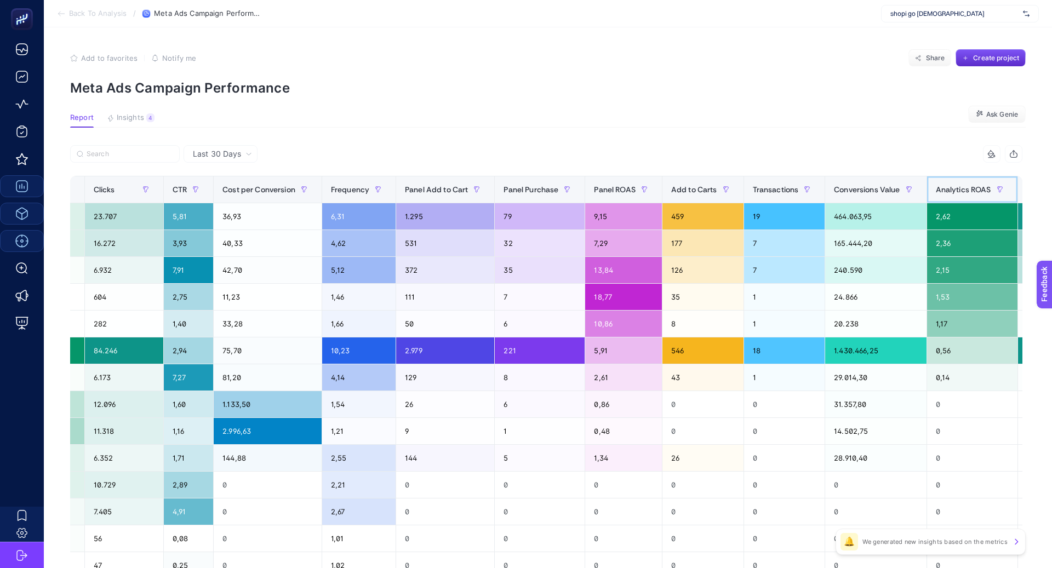
scroll to position [0, 0]
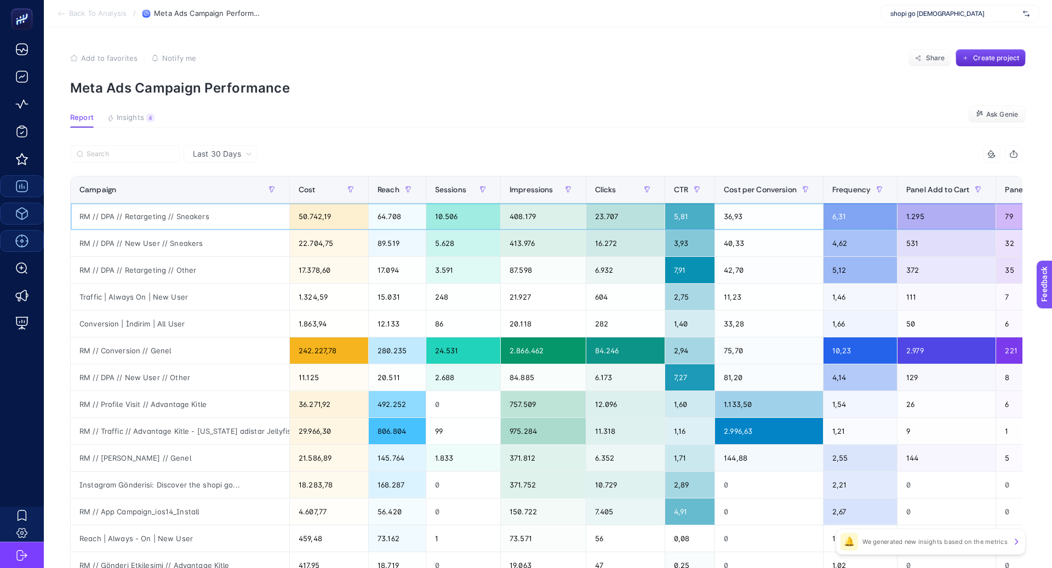
click at [192, 213] on div "RM // DPA // Retargeting // Sneakers" at bounding box center [180, 216] width 219 height 26
click at [193, 213] on div "RM // DPA // Retargeting // Sneakers" at bounding box center [180, 216] width 219 height 26
click at [164, 247] on div "RM // DPA // New User // Sneakers" at bounding box center [180, 243] width 219 height 26
click at [164, 246] on div "RM // DPA // New User // Sneakers" at bounding box center [180, 243] width 219 height 26
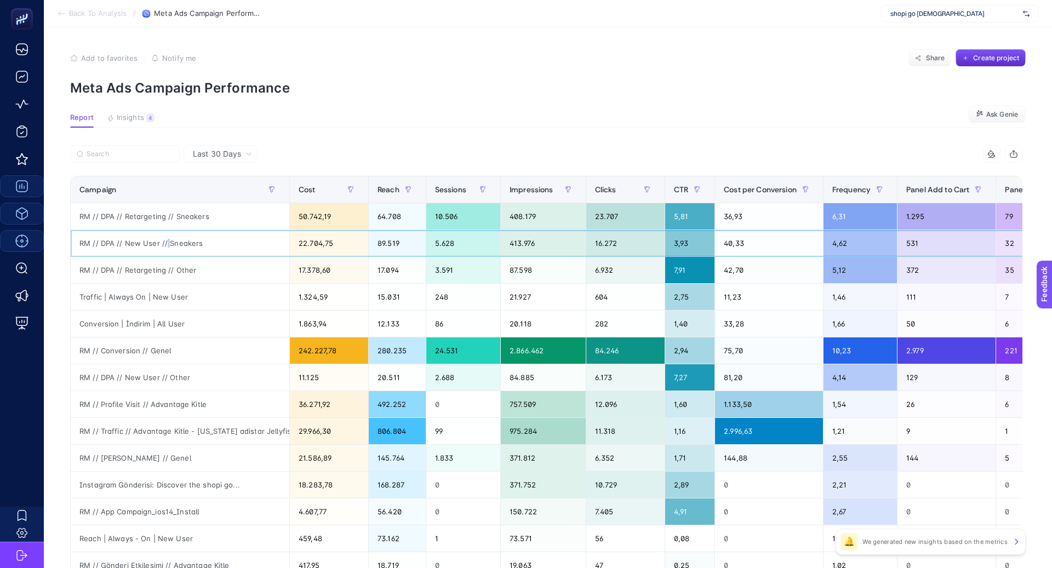
click at [164, 246] on div "RM // DPA // New User // Sneakers" at bounding box center [180, 243] width 219 height 26
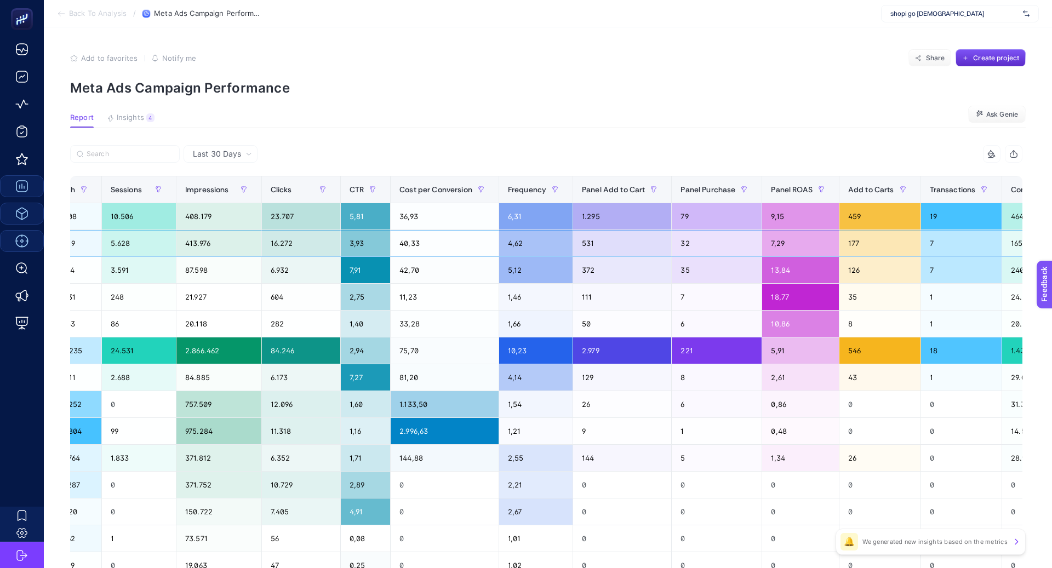
scroll to position [0, 650]
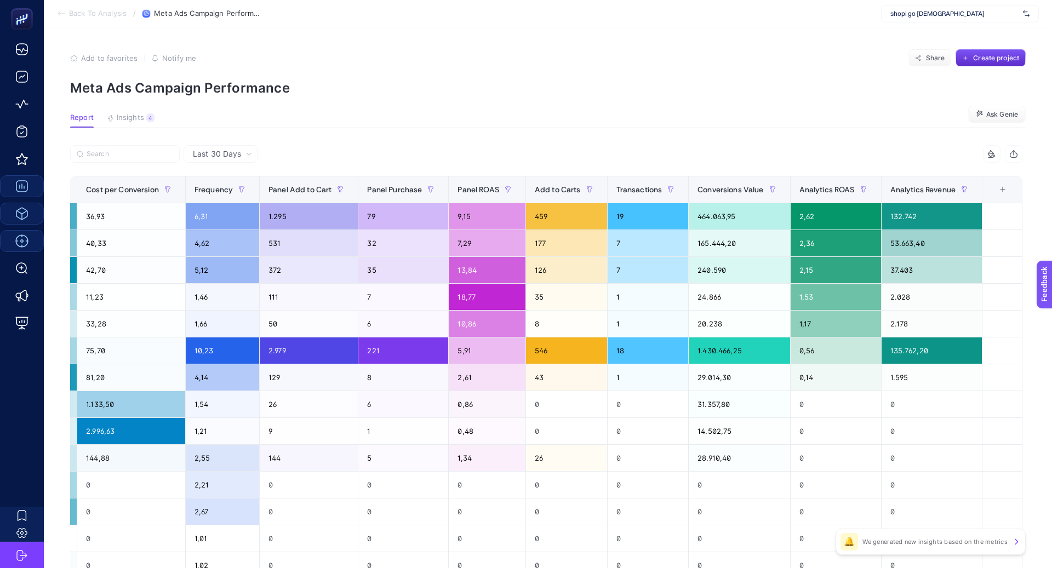
click at [243, 155] on div "Last 30 Days" at bounding box center [222, 154] width 68 height 8
click at [238, 176] on li "Last 7 Days" at bounding box center [220, 177] width 67 height 20
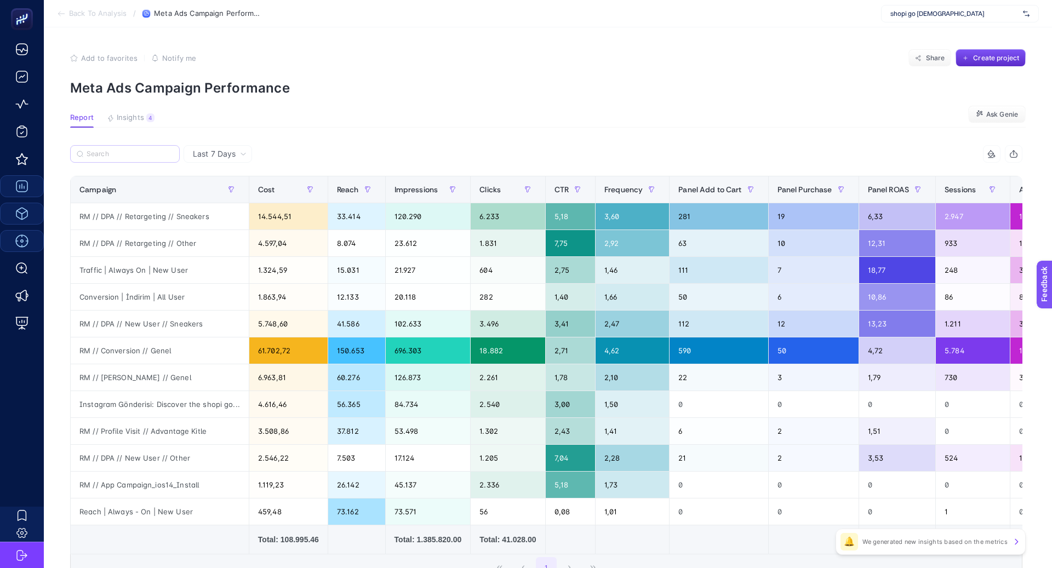
click at [153, 158] on label at bounding box center [125, 154] width 110 height 18
click at [153, 158] on input "Search" at bounding box center [130, 154] width 87 height 8
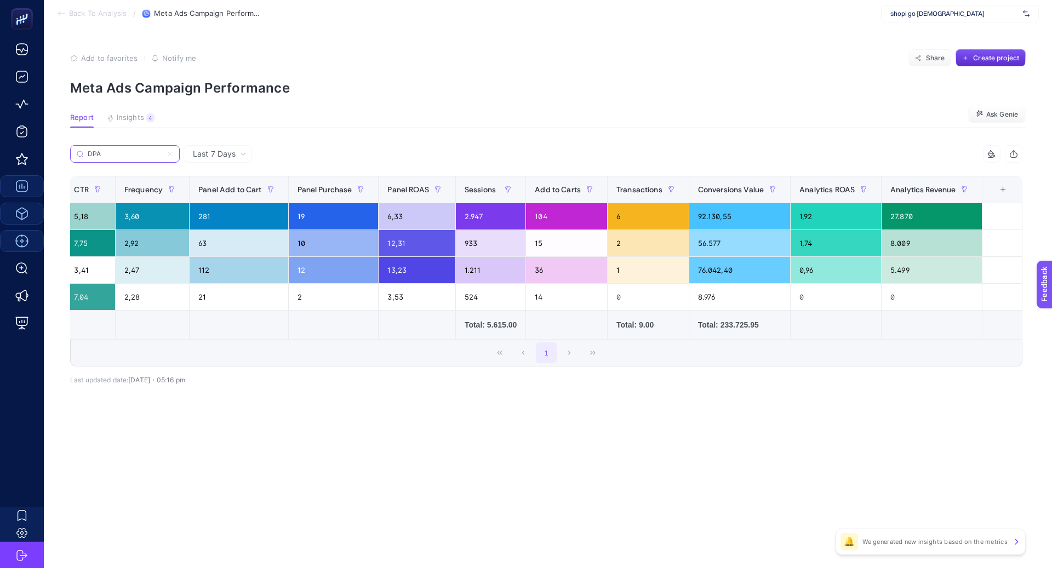
scroll to position [0, 0]
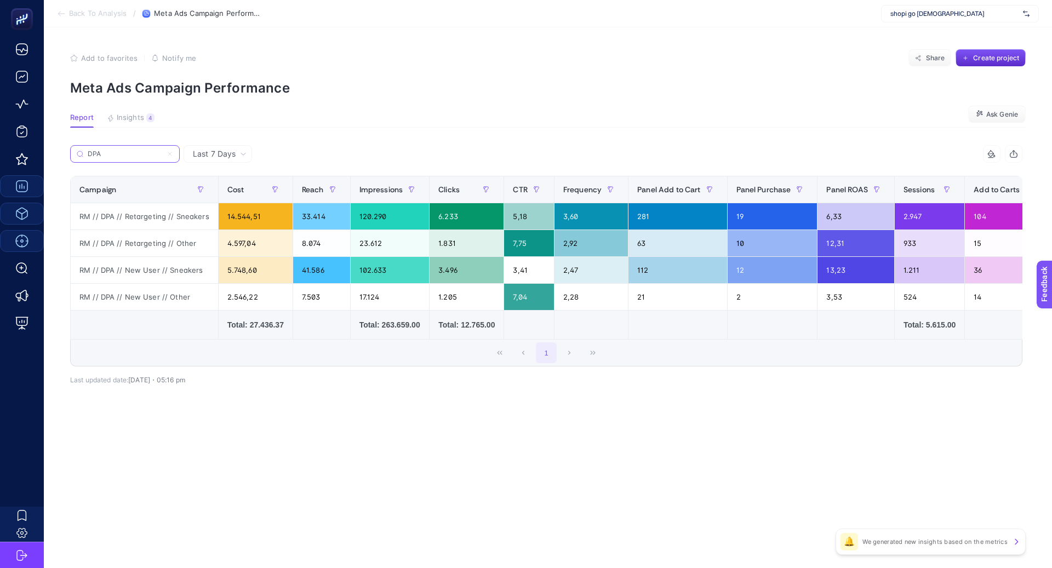
type input "DPA"
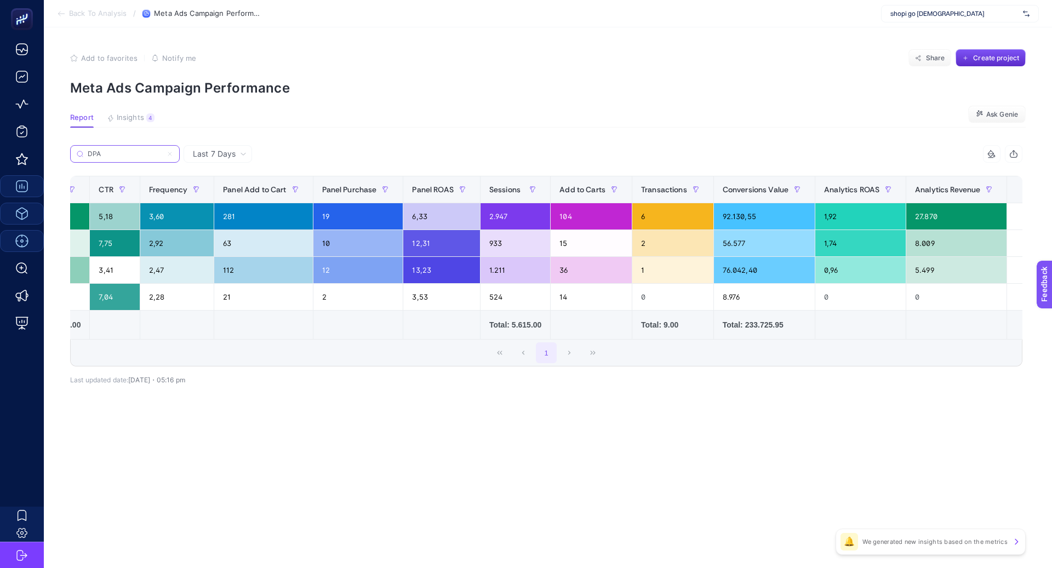
scroll to position [0, 443]
